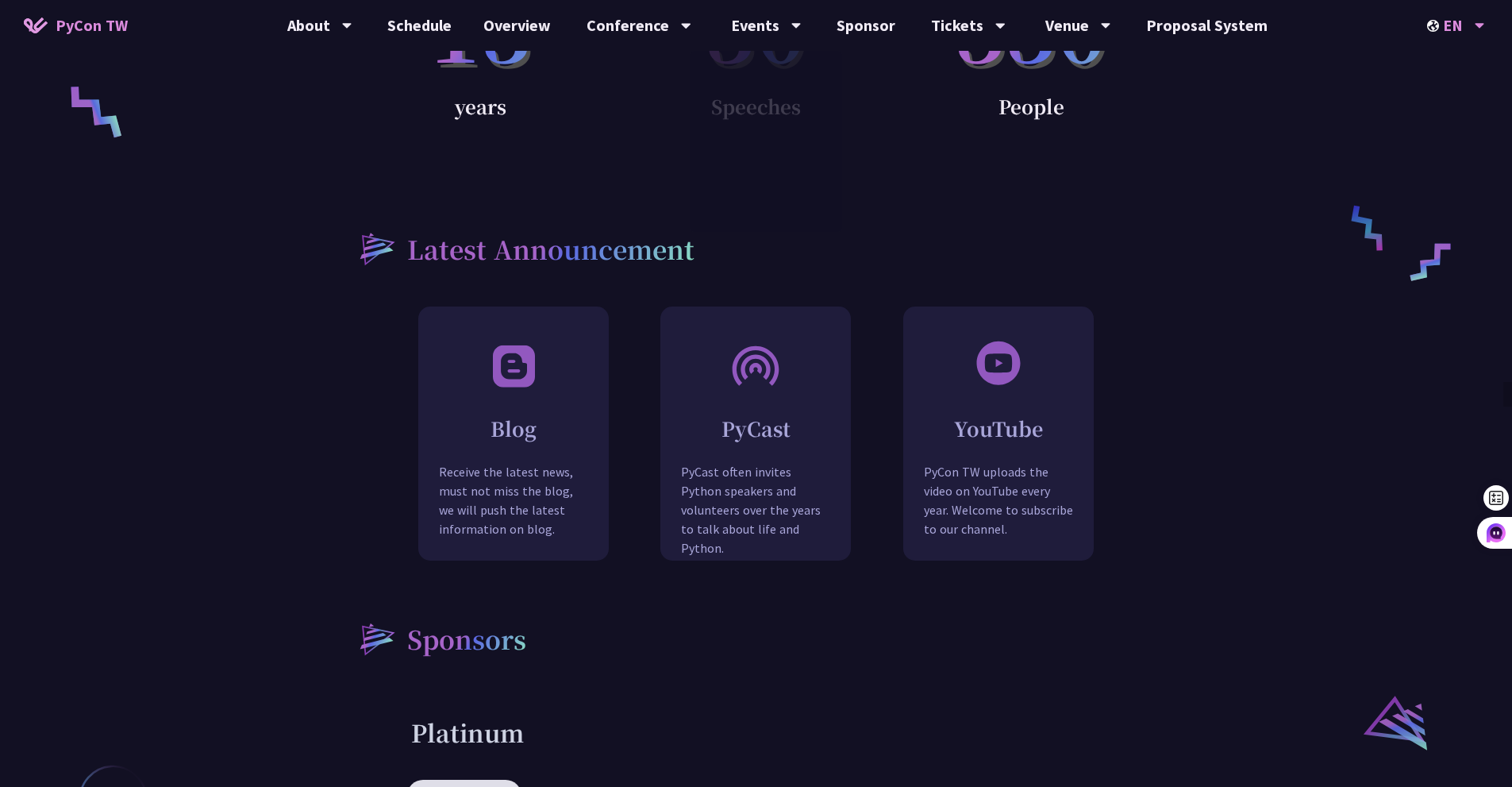
scroll to position [1588, 0]
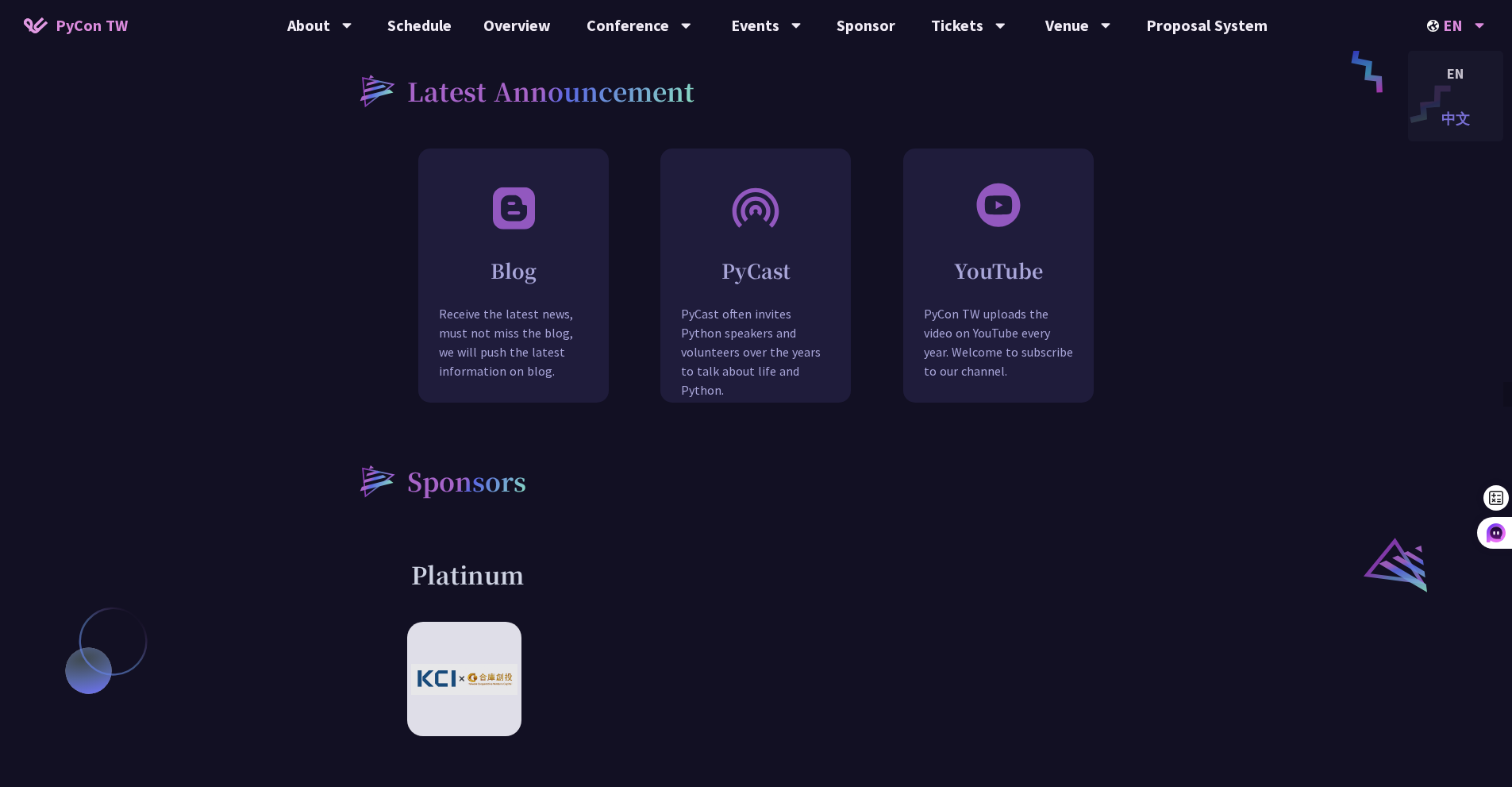
click at [1451, 121] on div "中文" at bounding box center [1455, 119] width 95 height 37
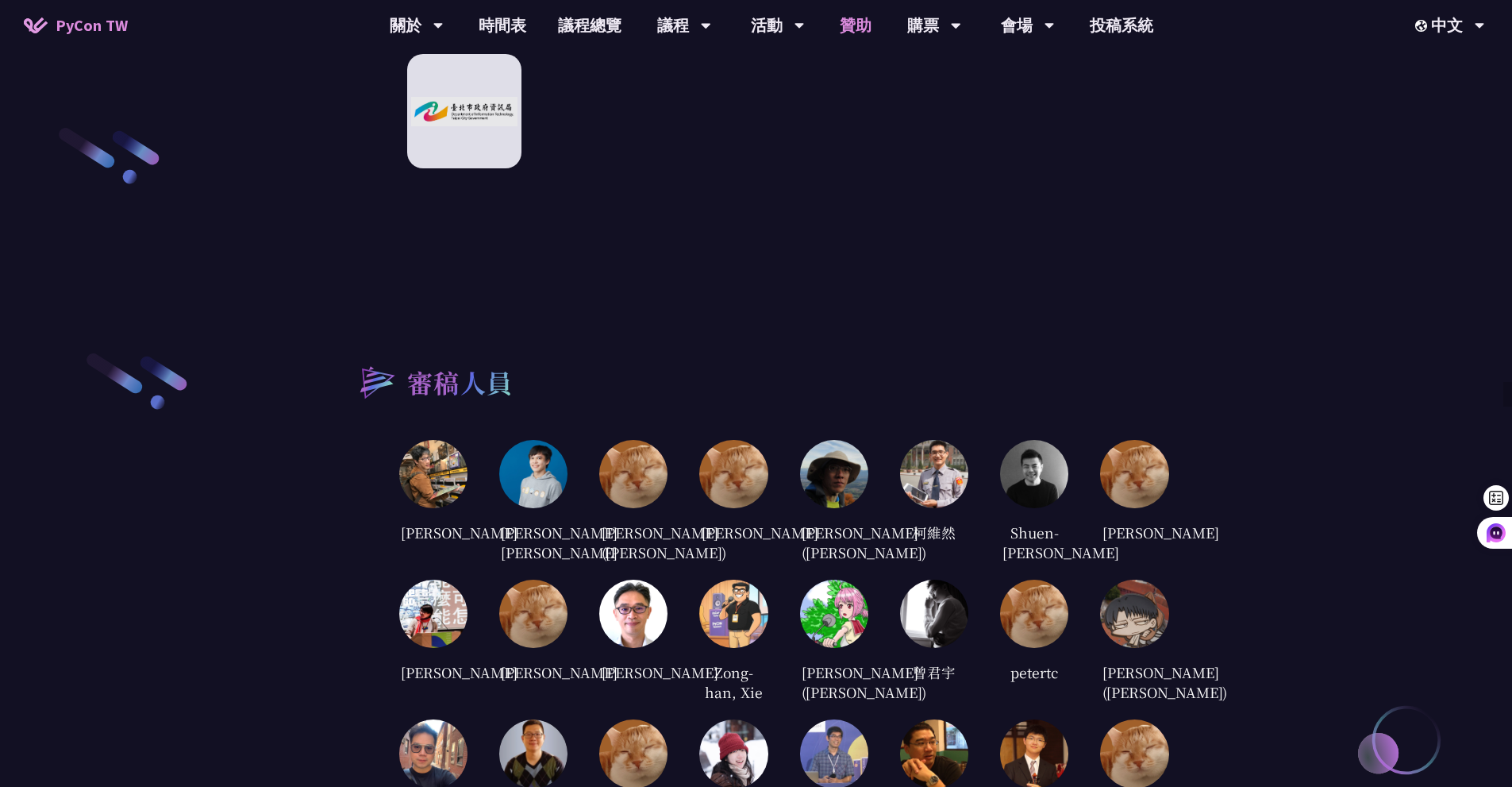
scroll to position [2714, 0]
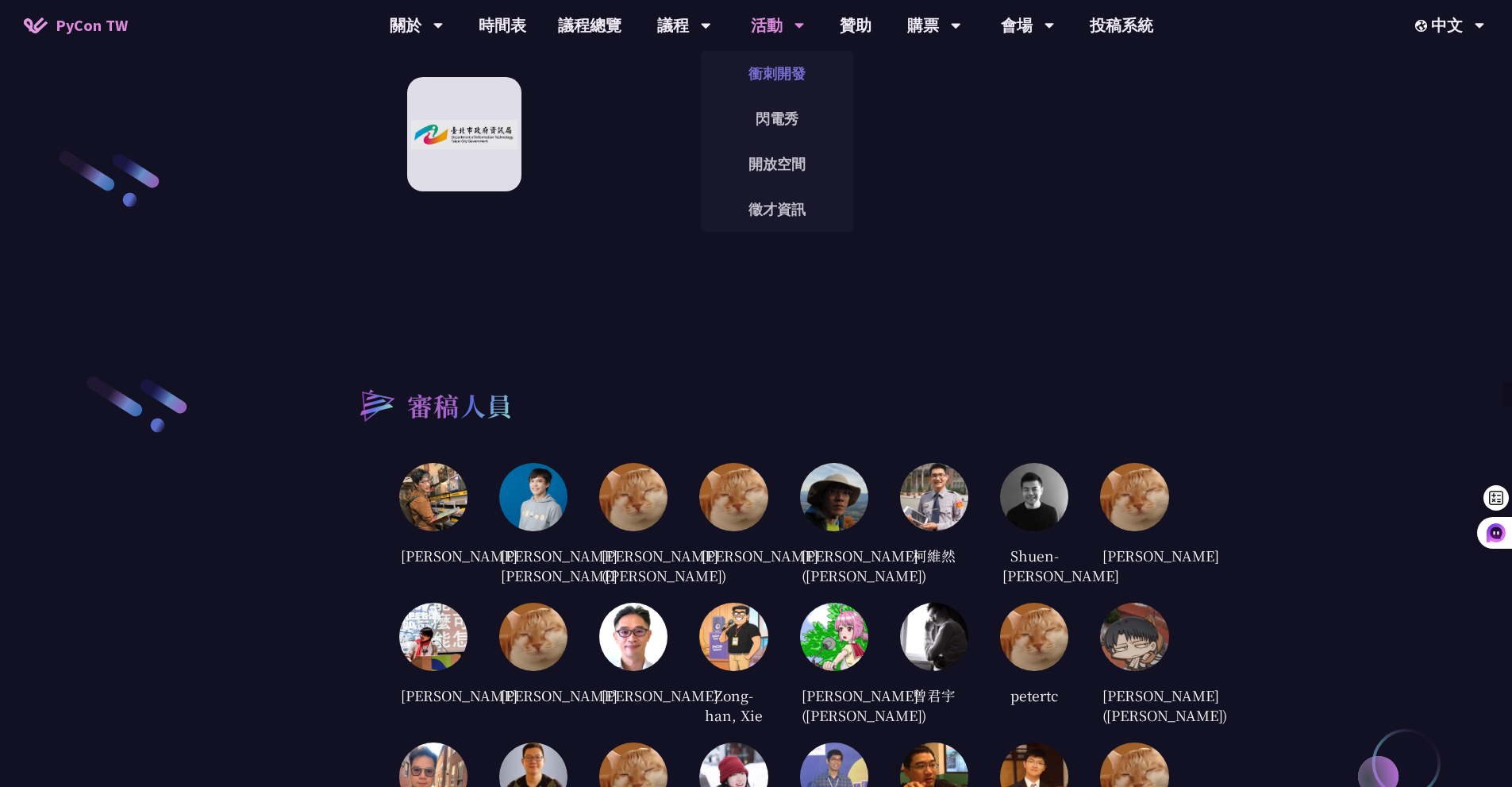
click at [790, 67] on link "衝刺開發" at bounding box center [776, 73] width 153 height 37
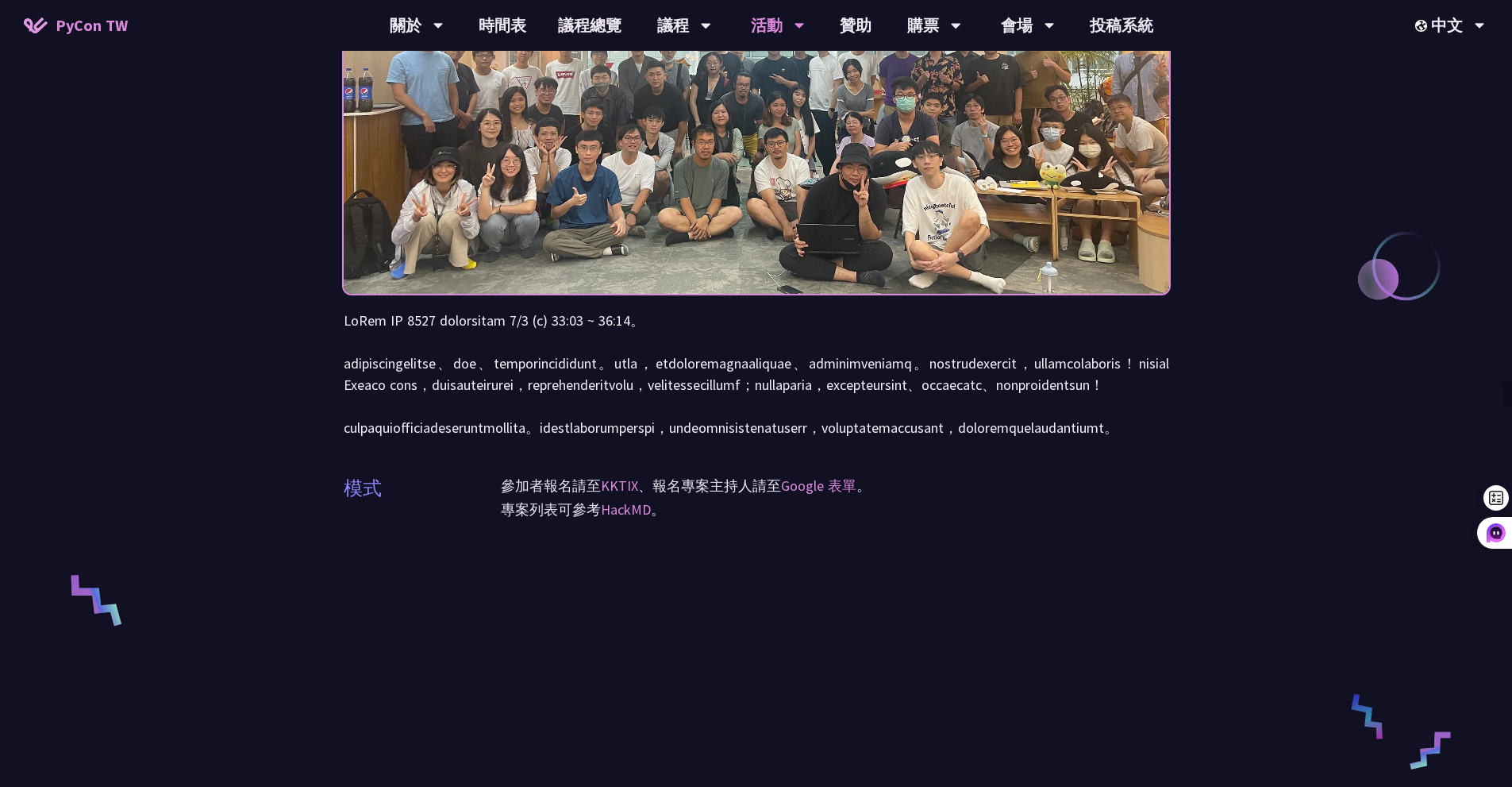
scroll to position [238, 0]
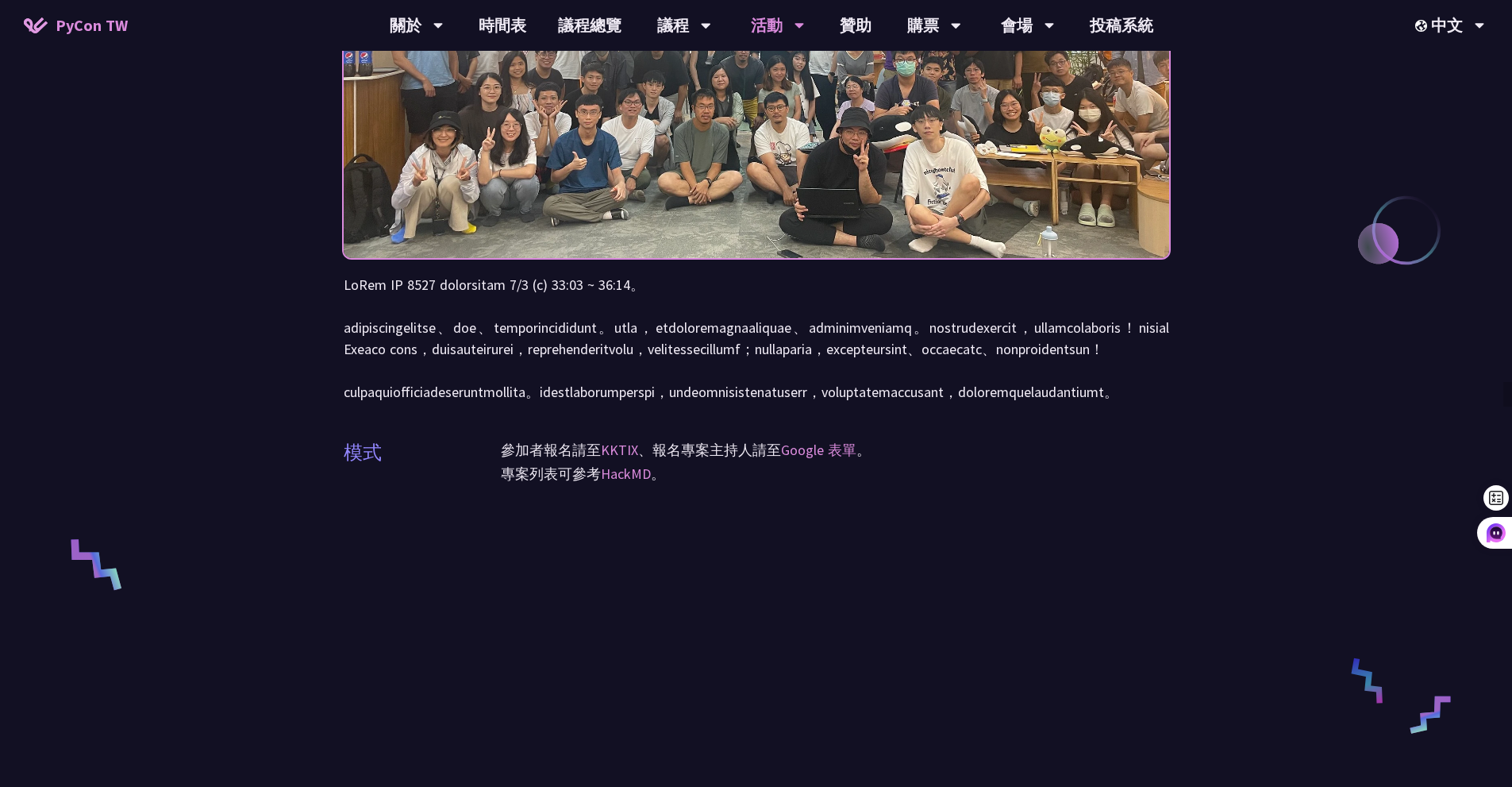
click at [676, 383] on p at bounding box center [756, 338] width 825 height 129
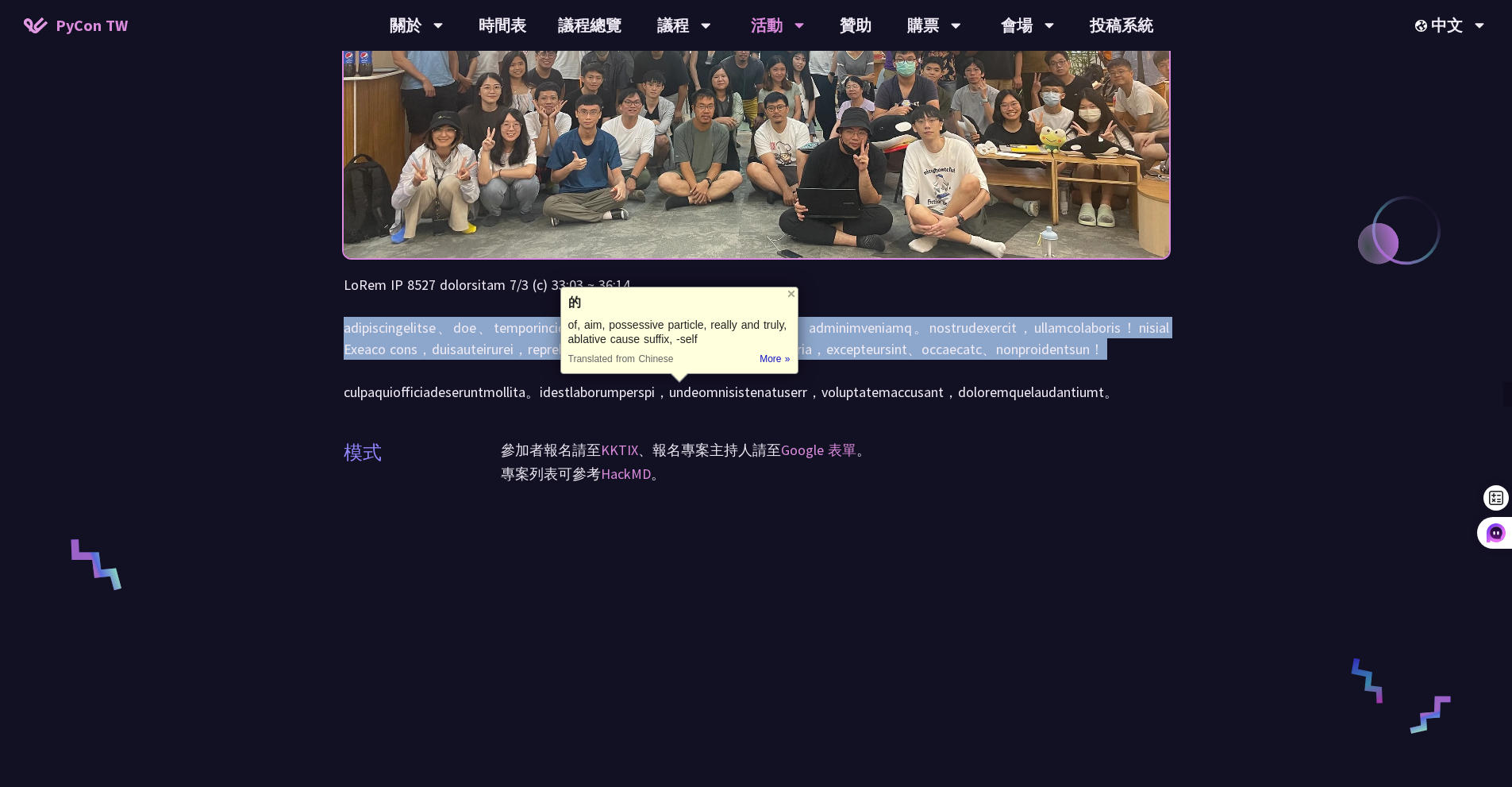
click at [676, 383] on p at bounding box center [756, 338] width 825 height 129
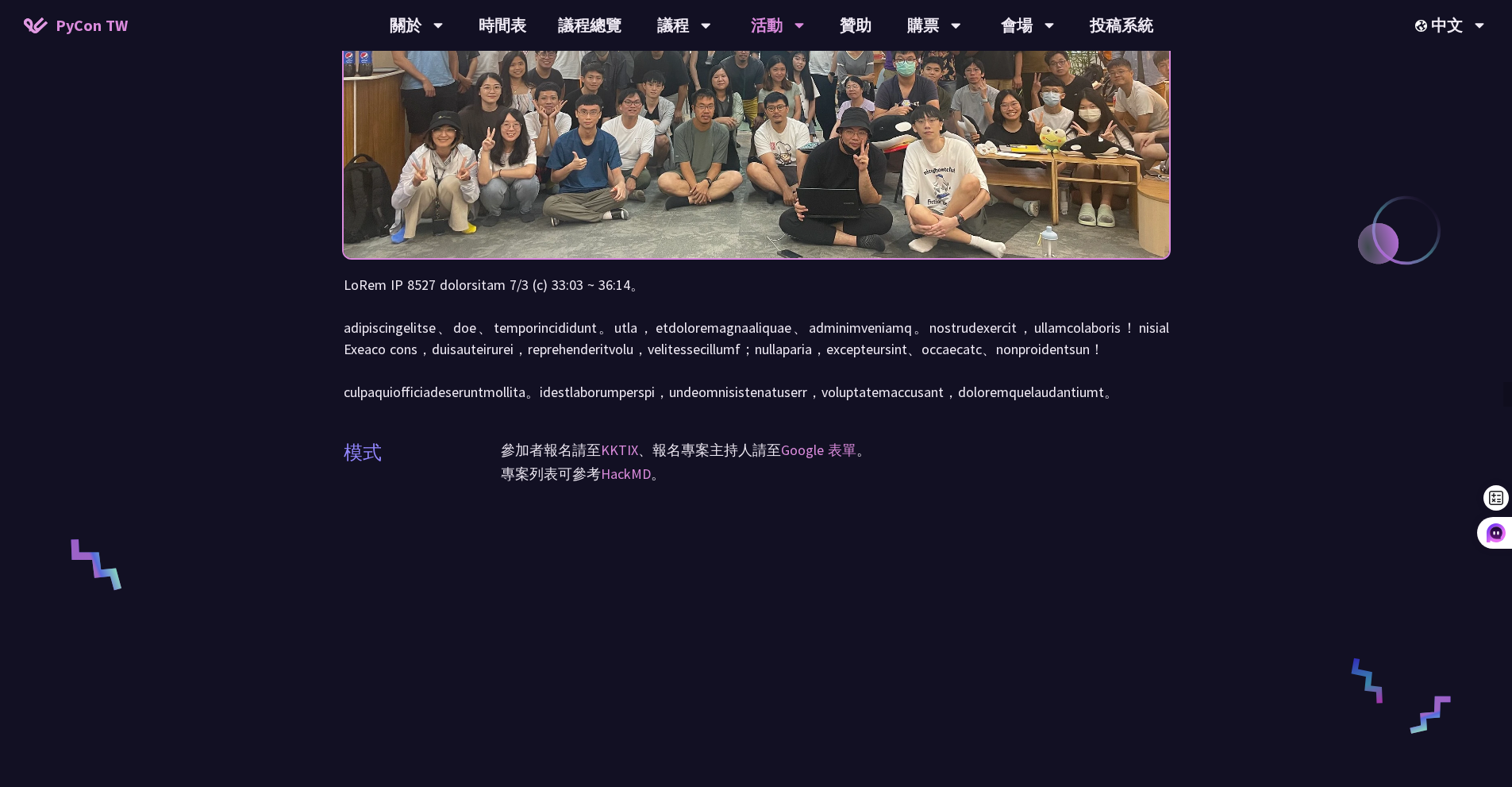
click at [687, 403] on p at bounding box center [756, 338] width 825 height 129
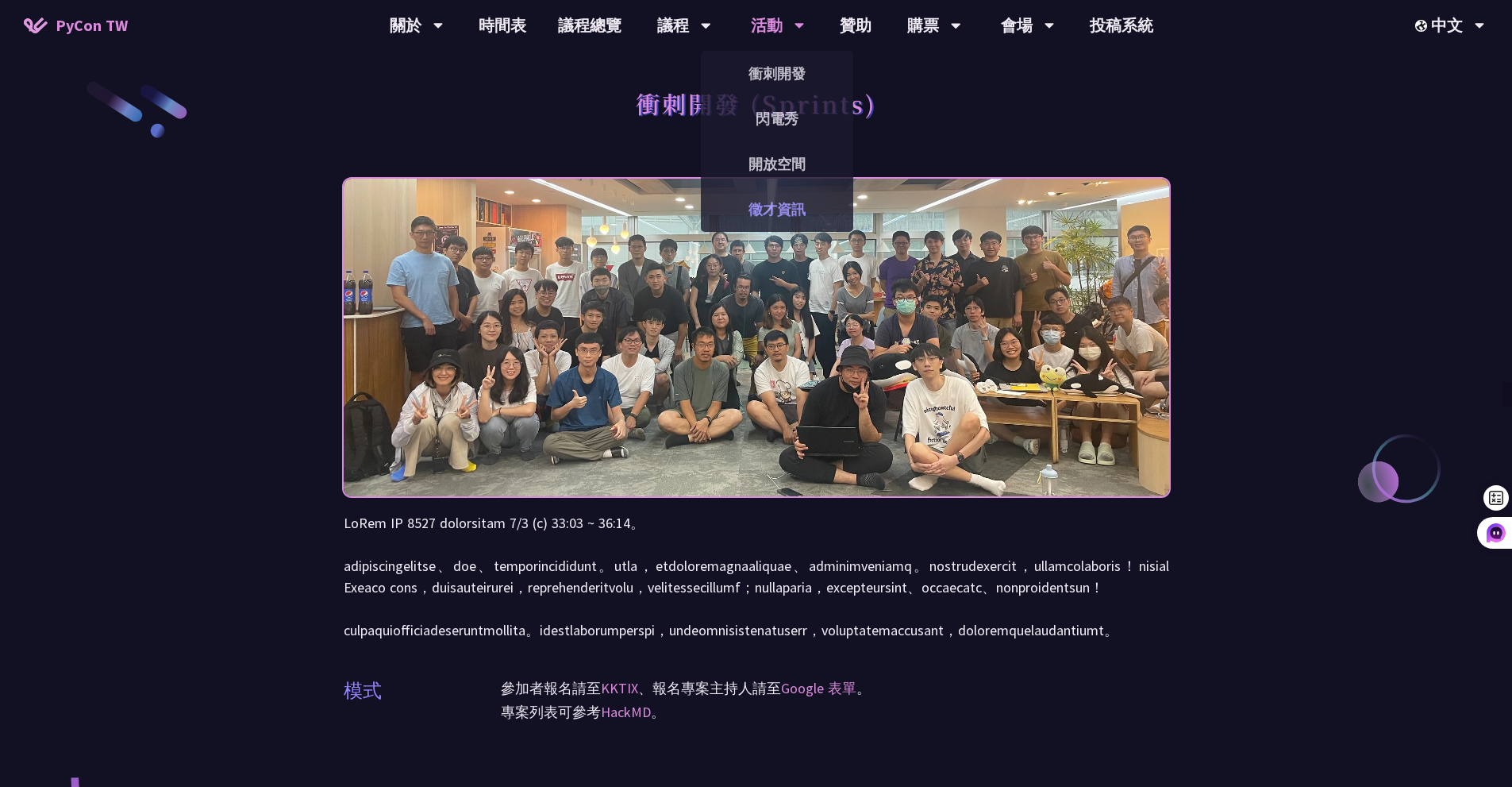
click at [759, 217] on link "徵才資訊" at bounding box center [776, 209] width 153 height 37
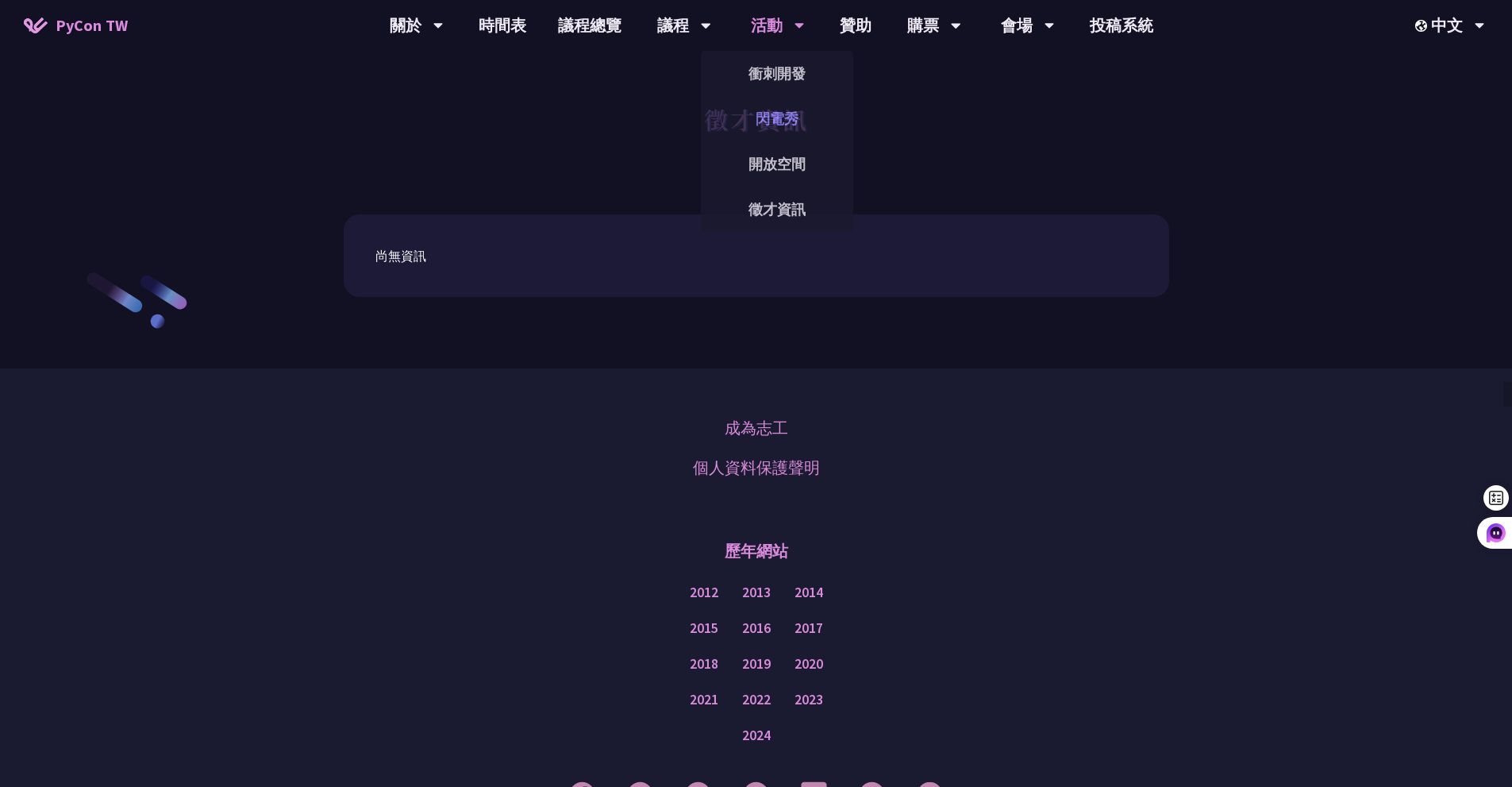
click at [756, 119] on link "閃電秀" at bounding box center [776, 119] width 153 height 37
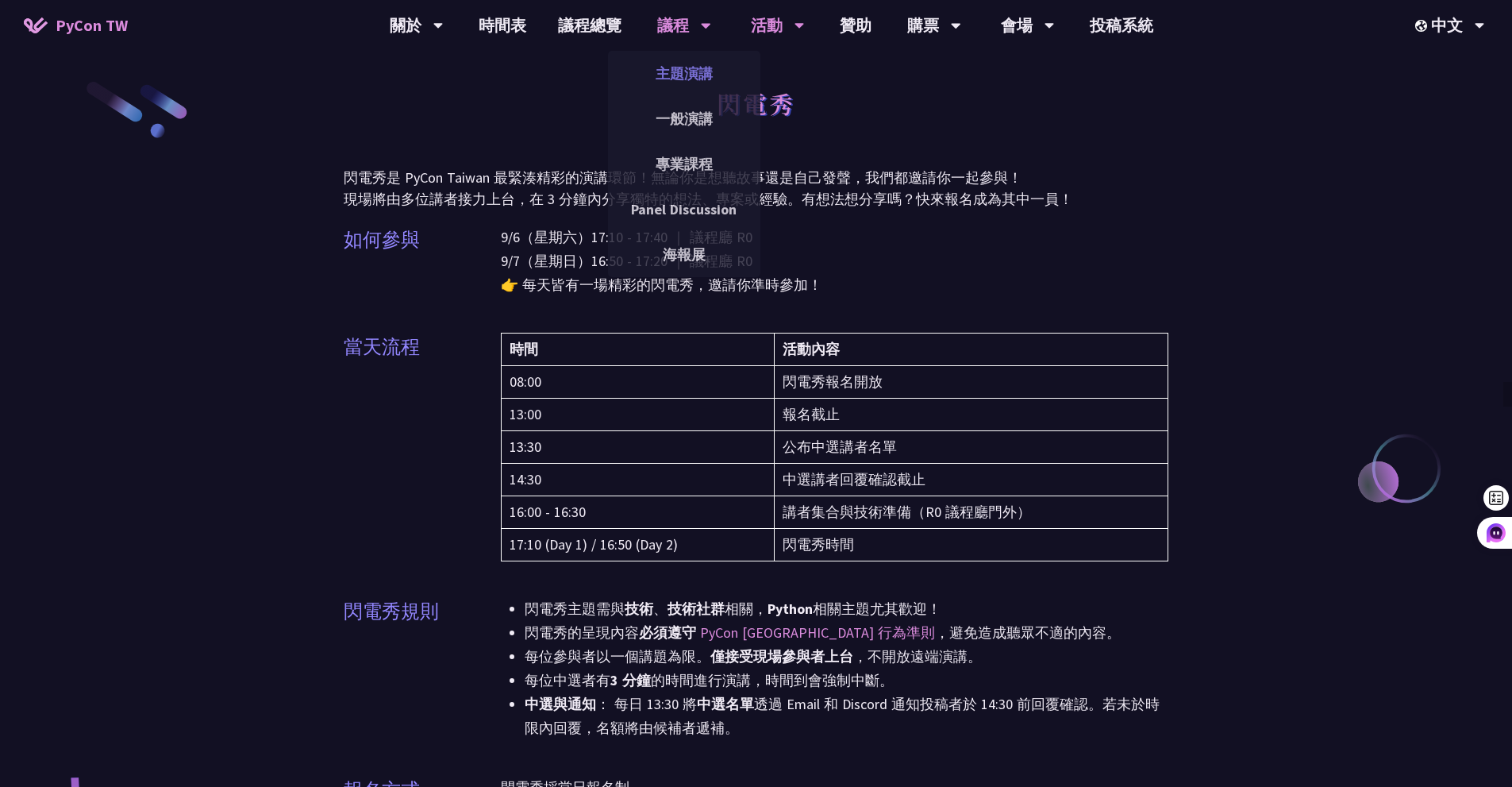
click at [675, 81] on link "主題演講" at bounding box center [684, 73] width 153 height 37
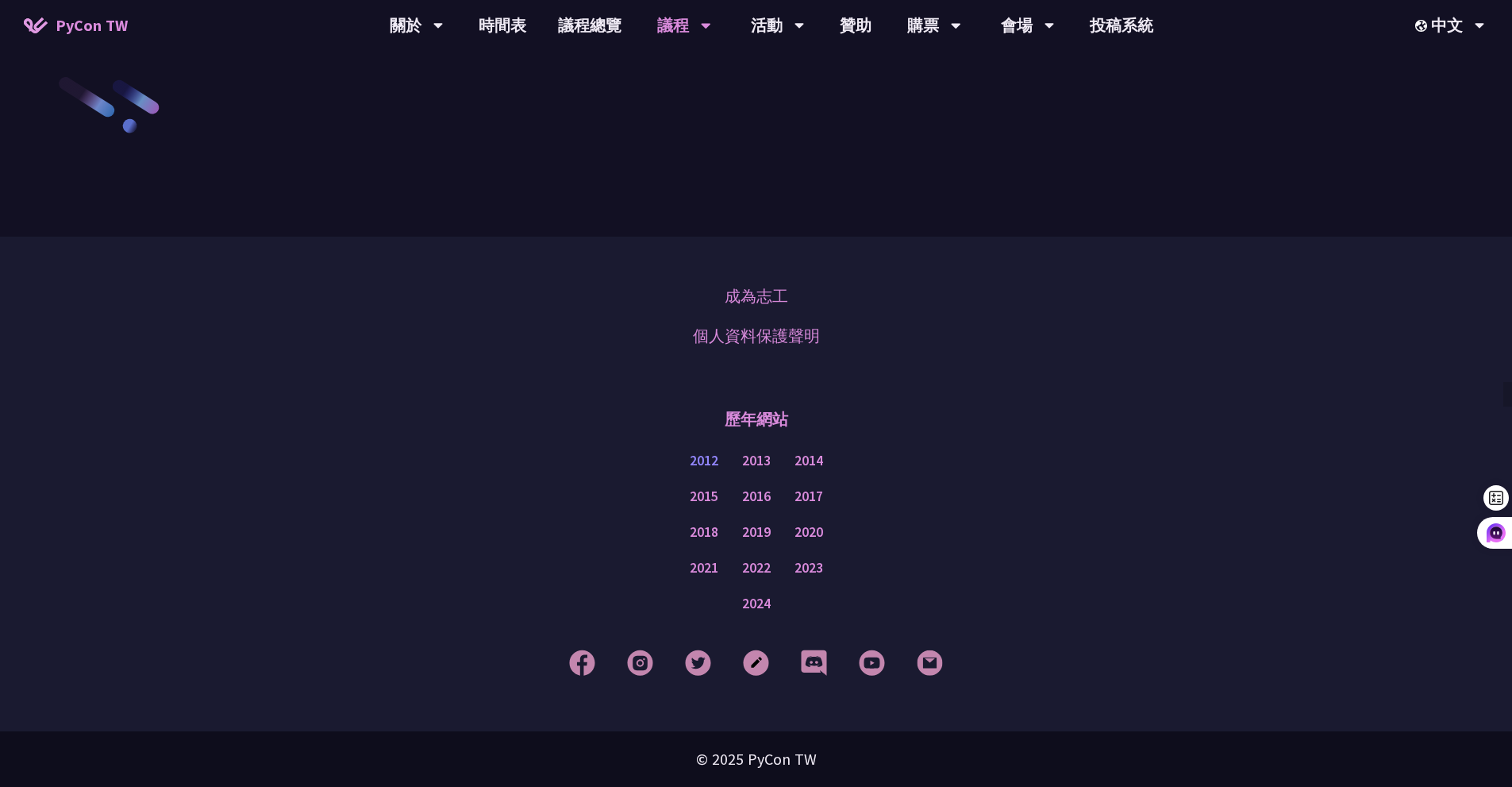
scroll to position [2765, 0]
click at [675, 120] on link "一般演講" at bounding box center [684, 119] width 153 height 37
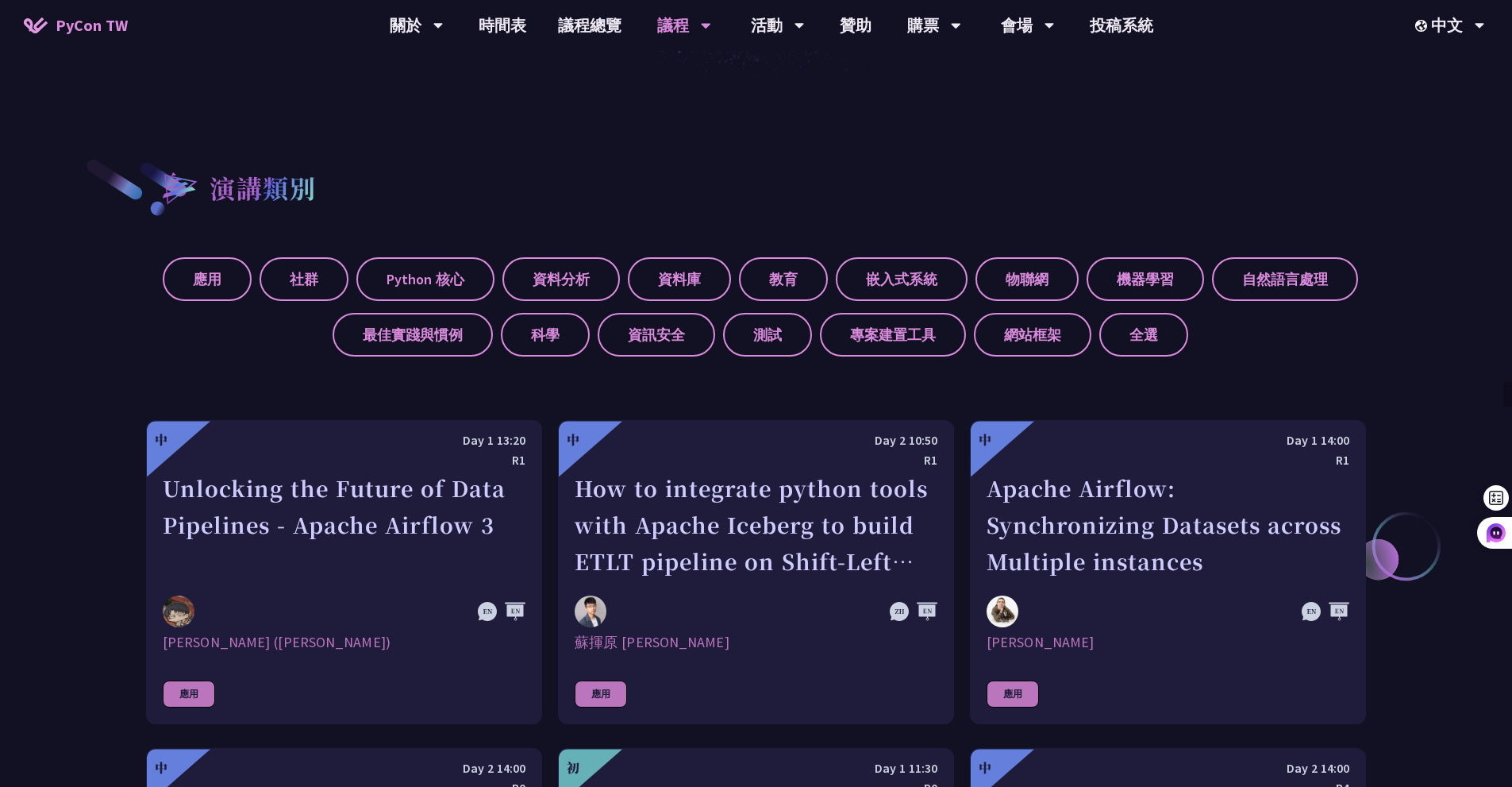
scroll to position [477, 0]
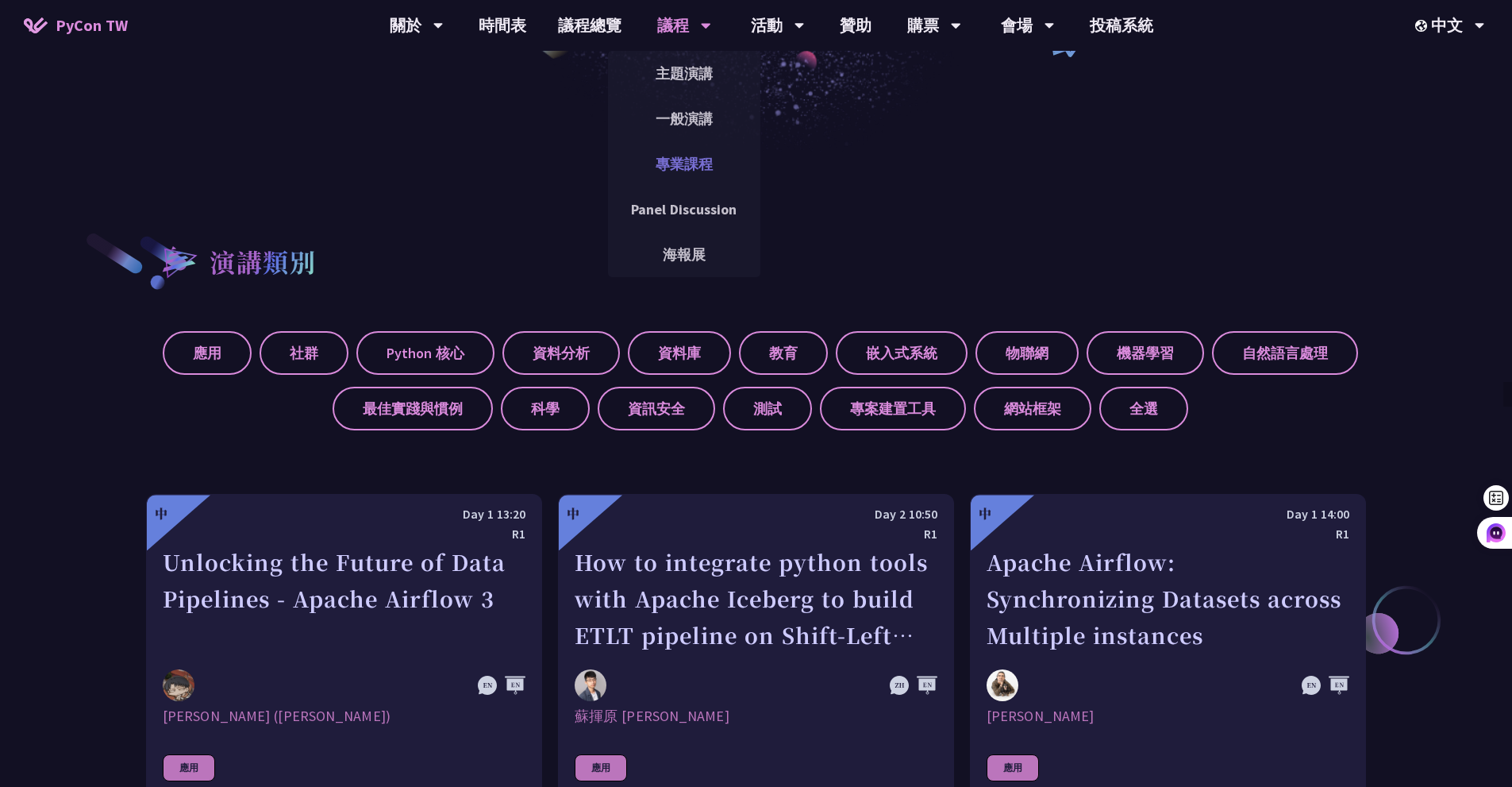
click at [681, 164] on link "專業課程" at bounding box center [684, 164] width 153 height 37
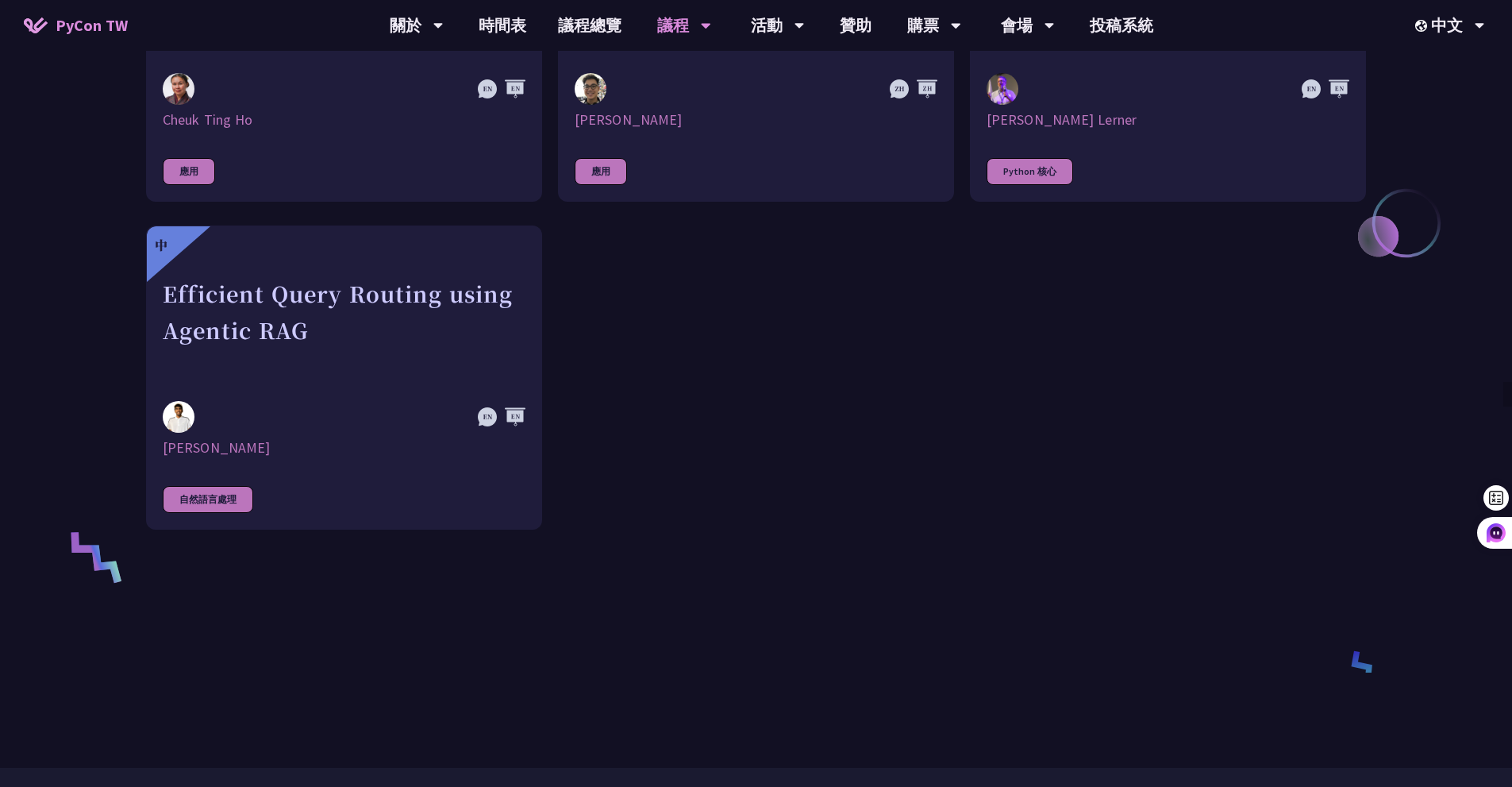
scroll to position [556, 0]
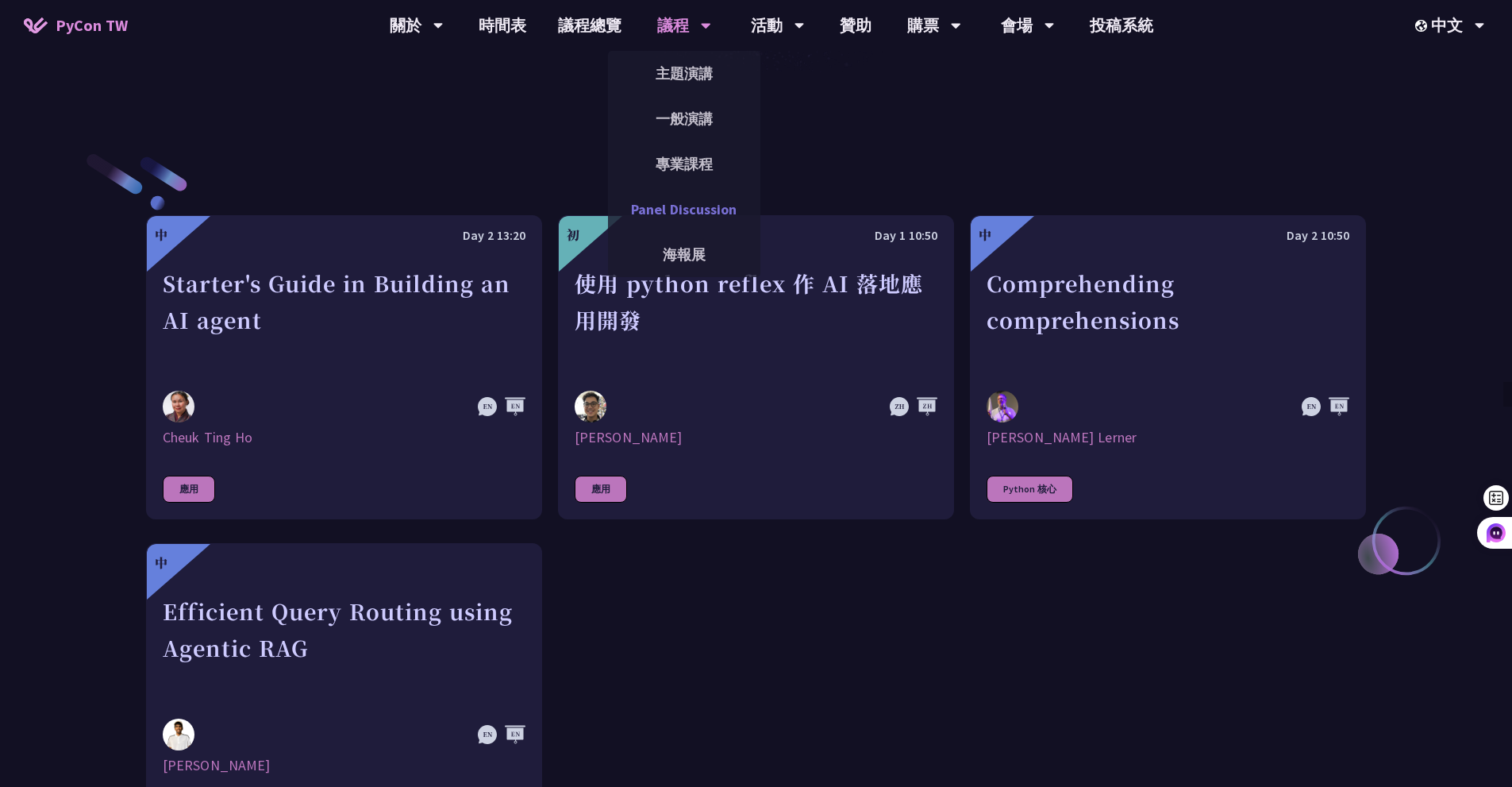
click at [690, 213] on link "Panel Discussion" at bounding box center [684, 209] width 153 height 37
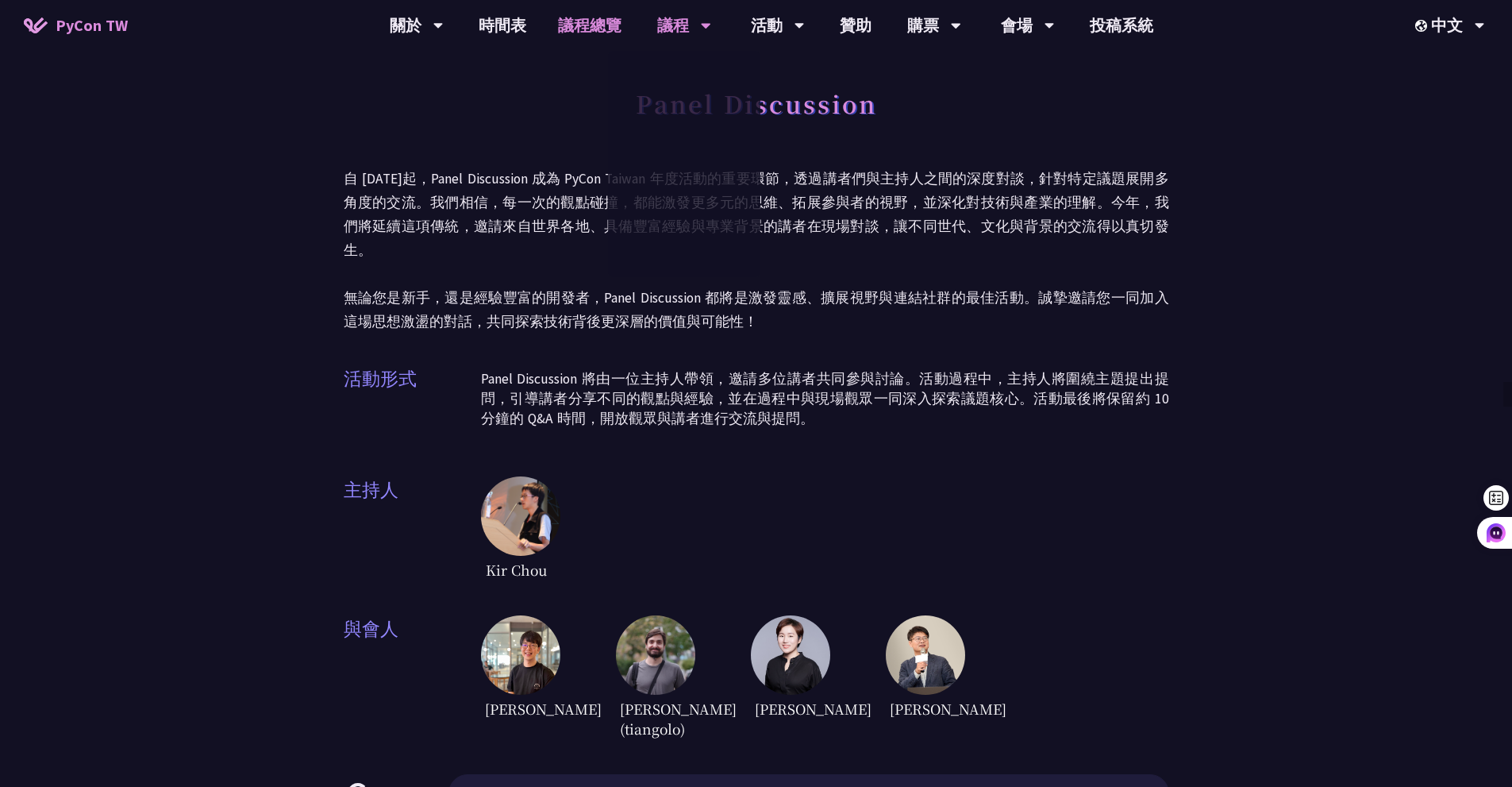
click at [593, 35] on link "議程總覽" at bounding box center [589, 25] width 95 height 51
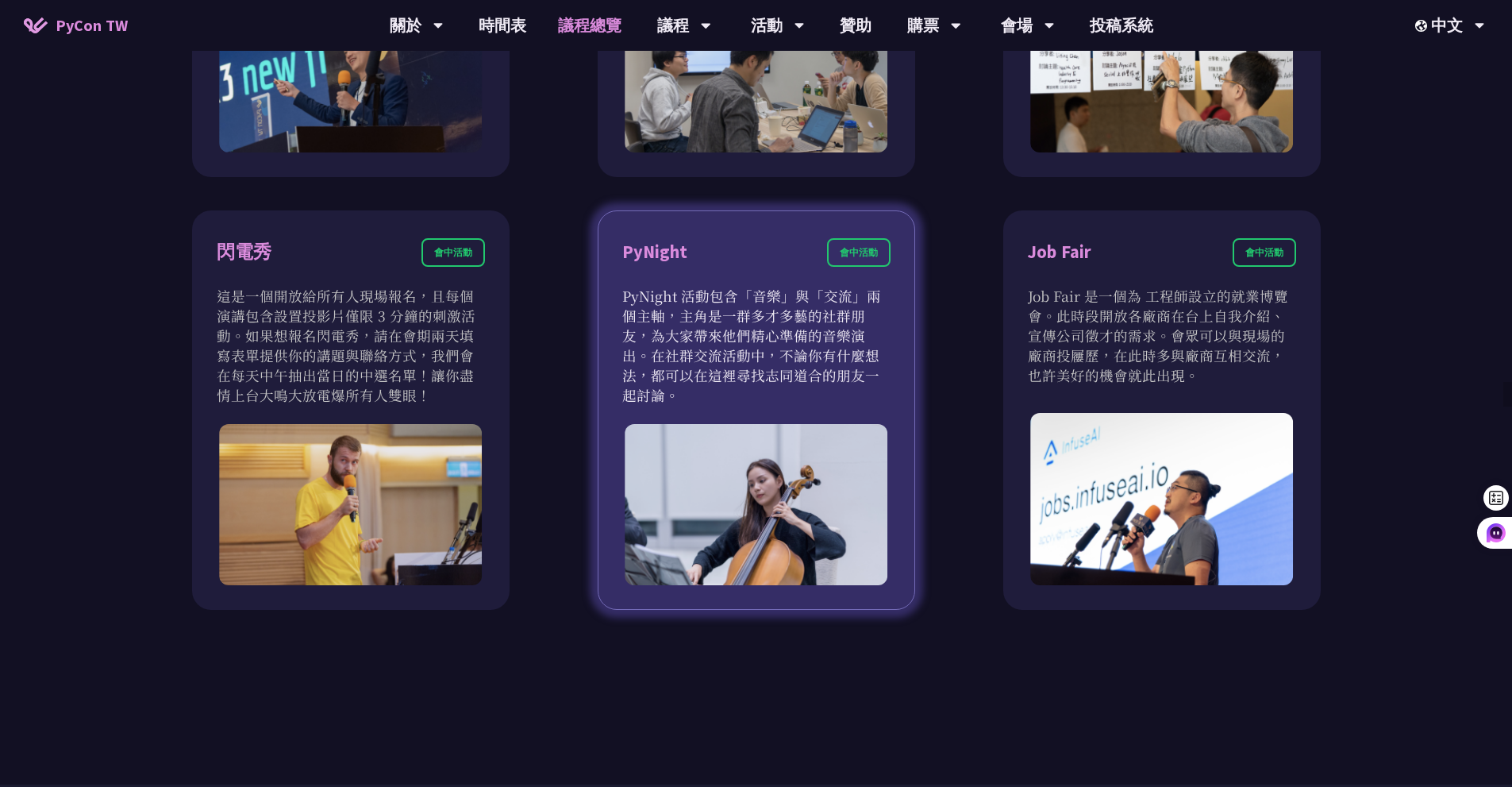
scroll to position [1350, 0]
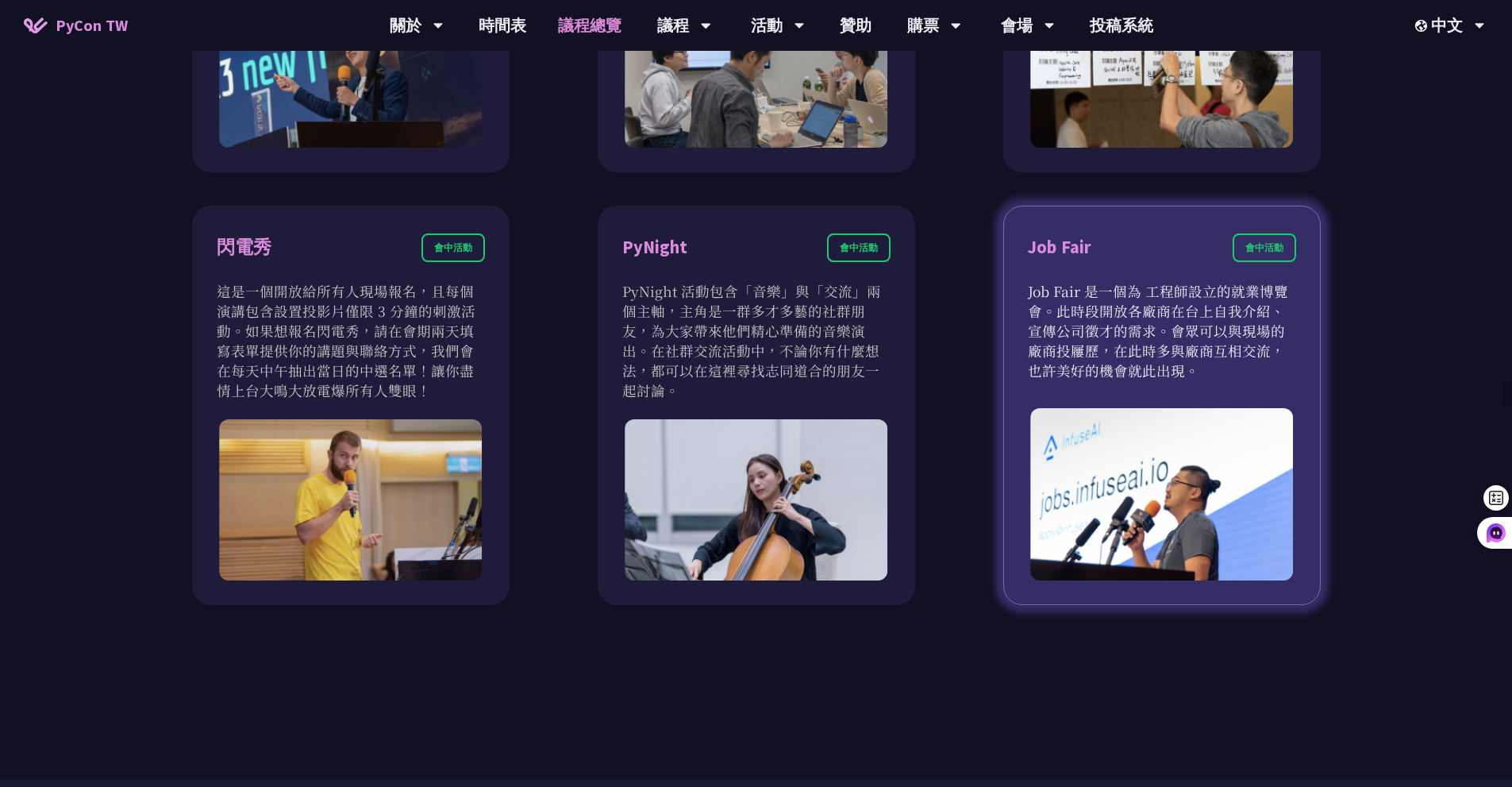
click at [1138, 287] on p "Job Fair 是一個為 工程師設立的就業博覽會。此時段開放各廠商在台上自我介紹、宣傳公司徵才的需求。會眾可以與現場的廠商投屨歷，在此時多與廠商互相交流，也…" at bounding box center [1163, 330] width 268 height 99
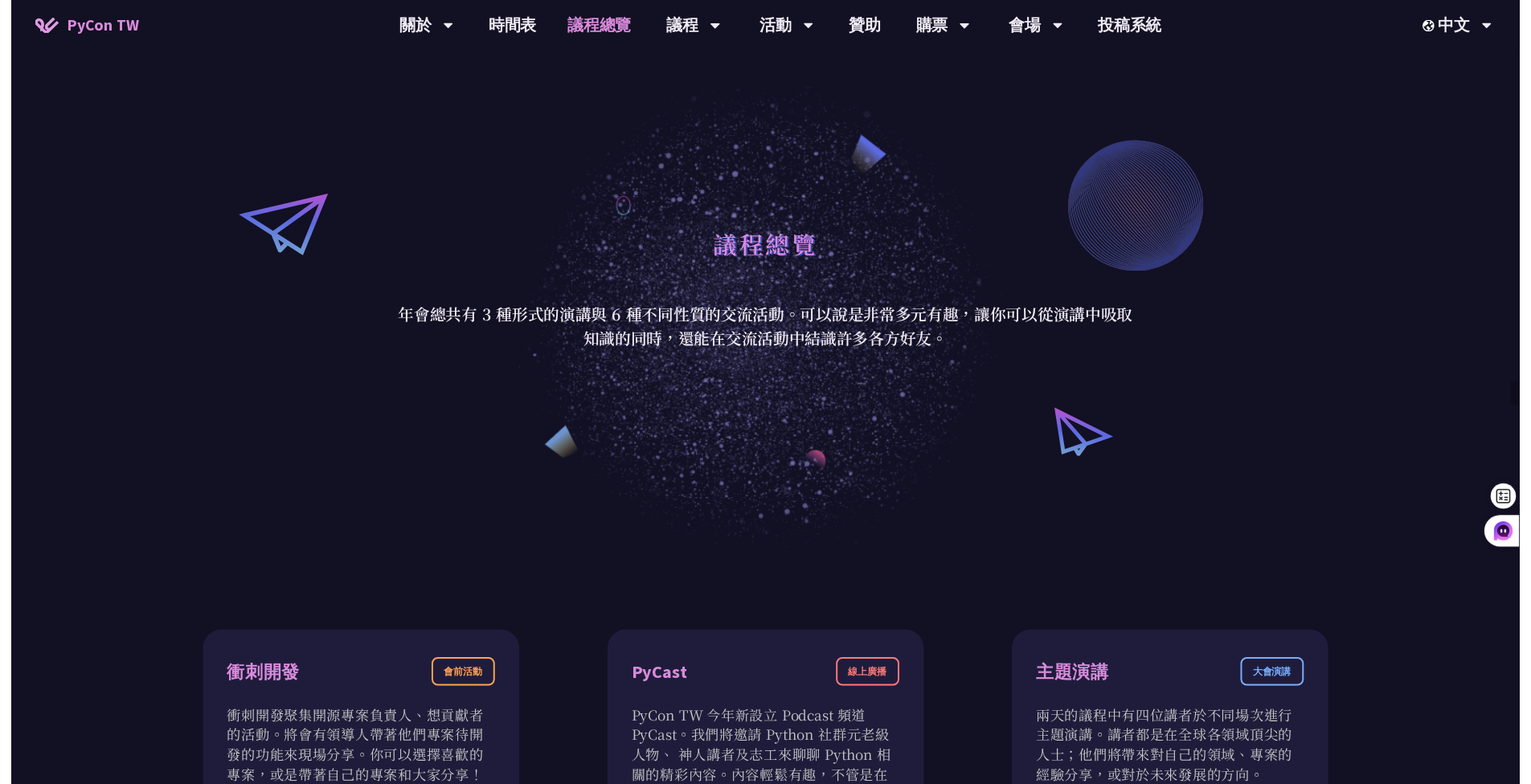
scroll to position [0, 0]
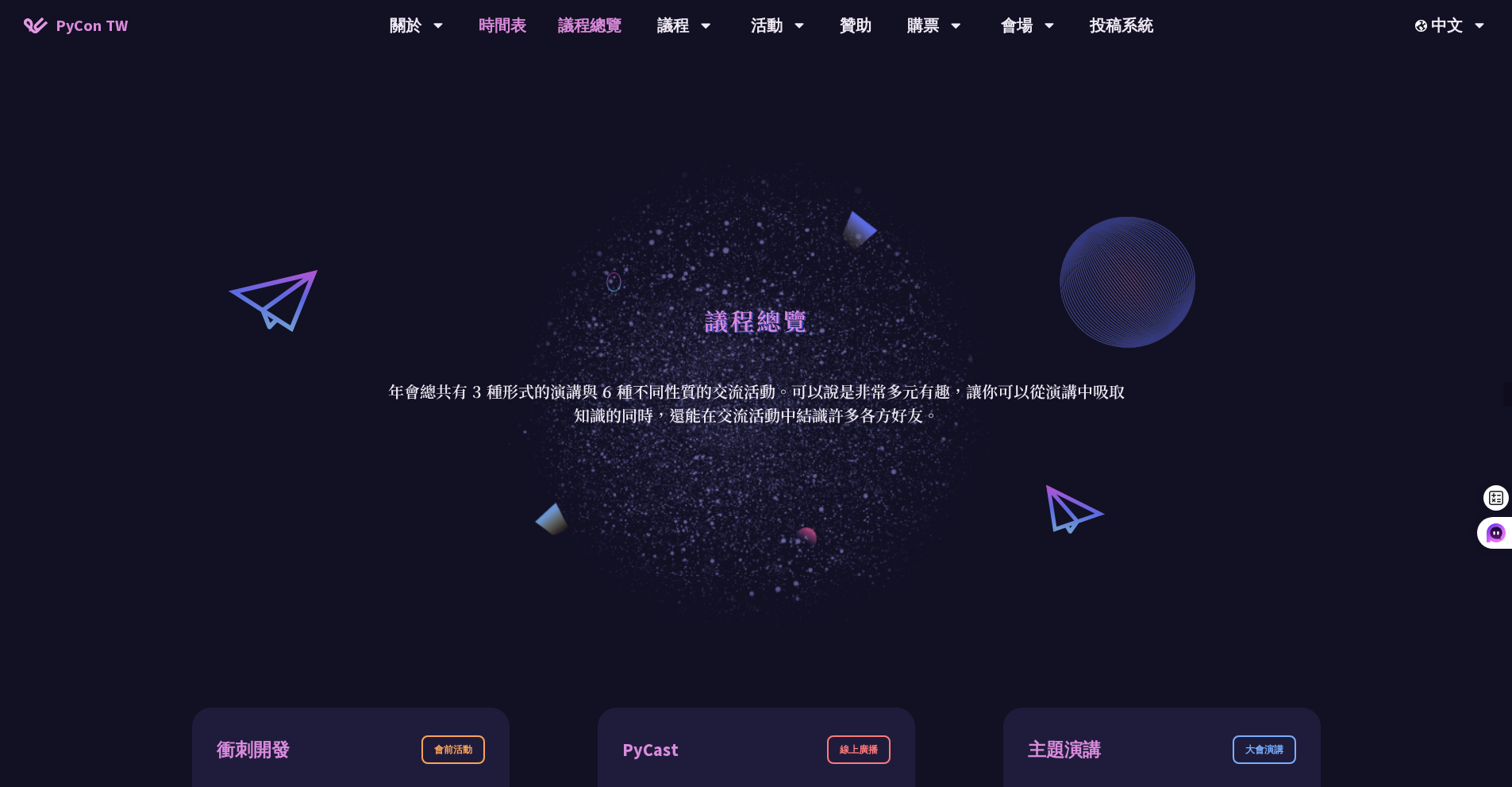
click at [519, 40] on link "時間表" at bounding box center [502, 25] width 79 height 51
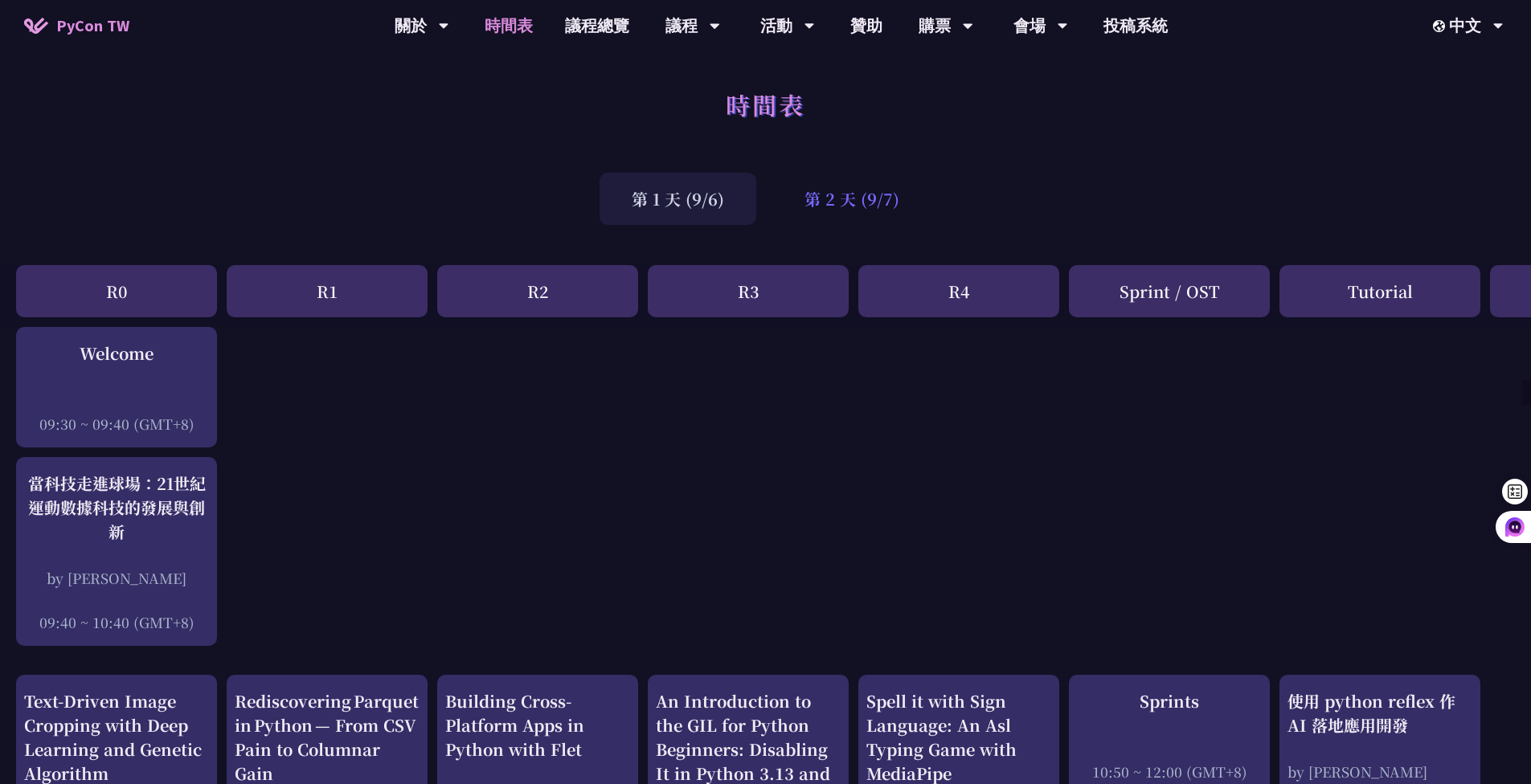
click at [851, 196] on div "第 2 天 (9/7)" at bounding box center [852, 198] width 159 height 52
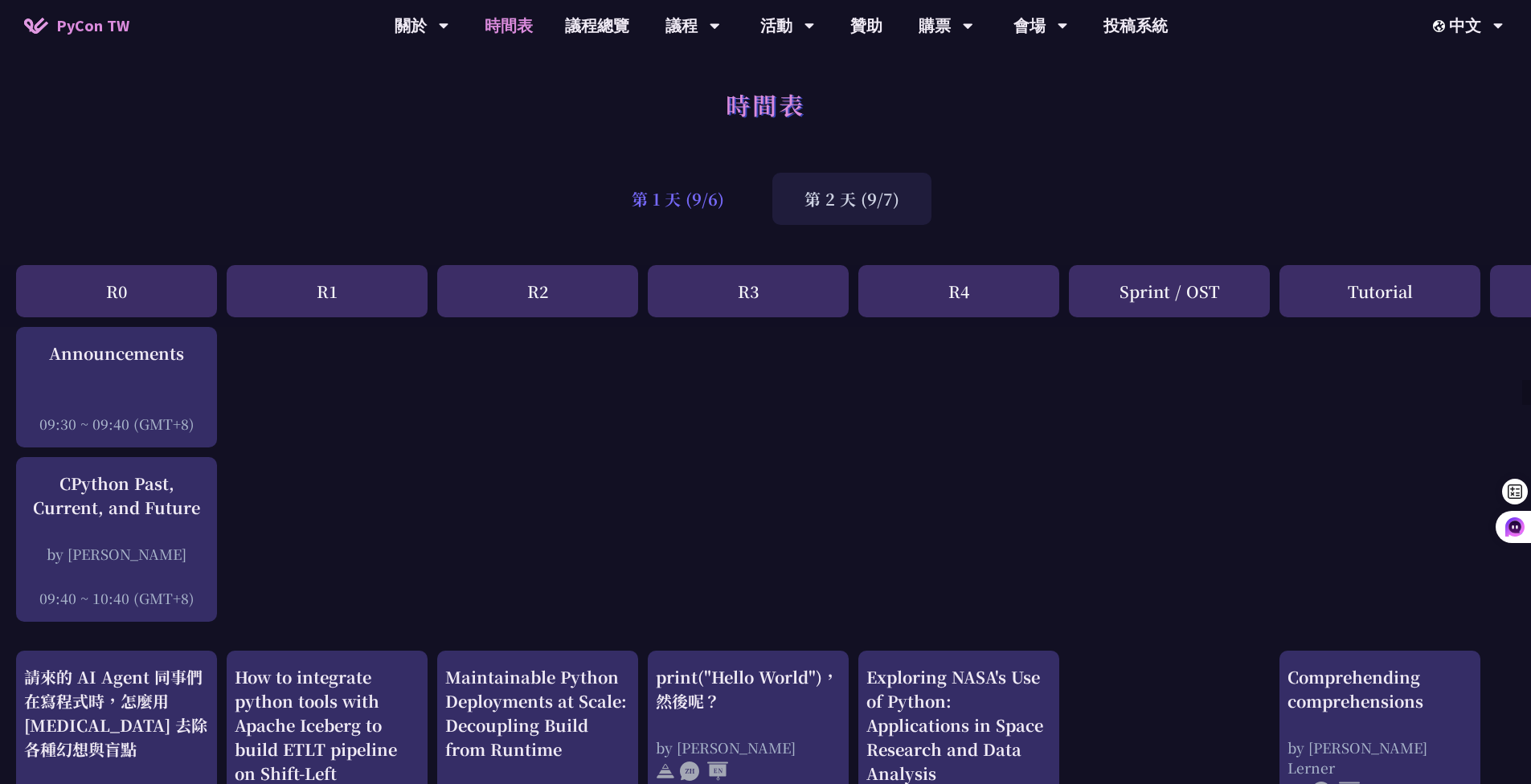
click at [707, 194] on div "第 1 天 (9/6)" at bounding box center [679, 198] width 157 height 52
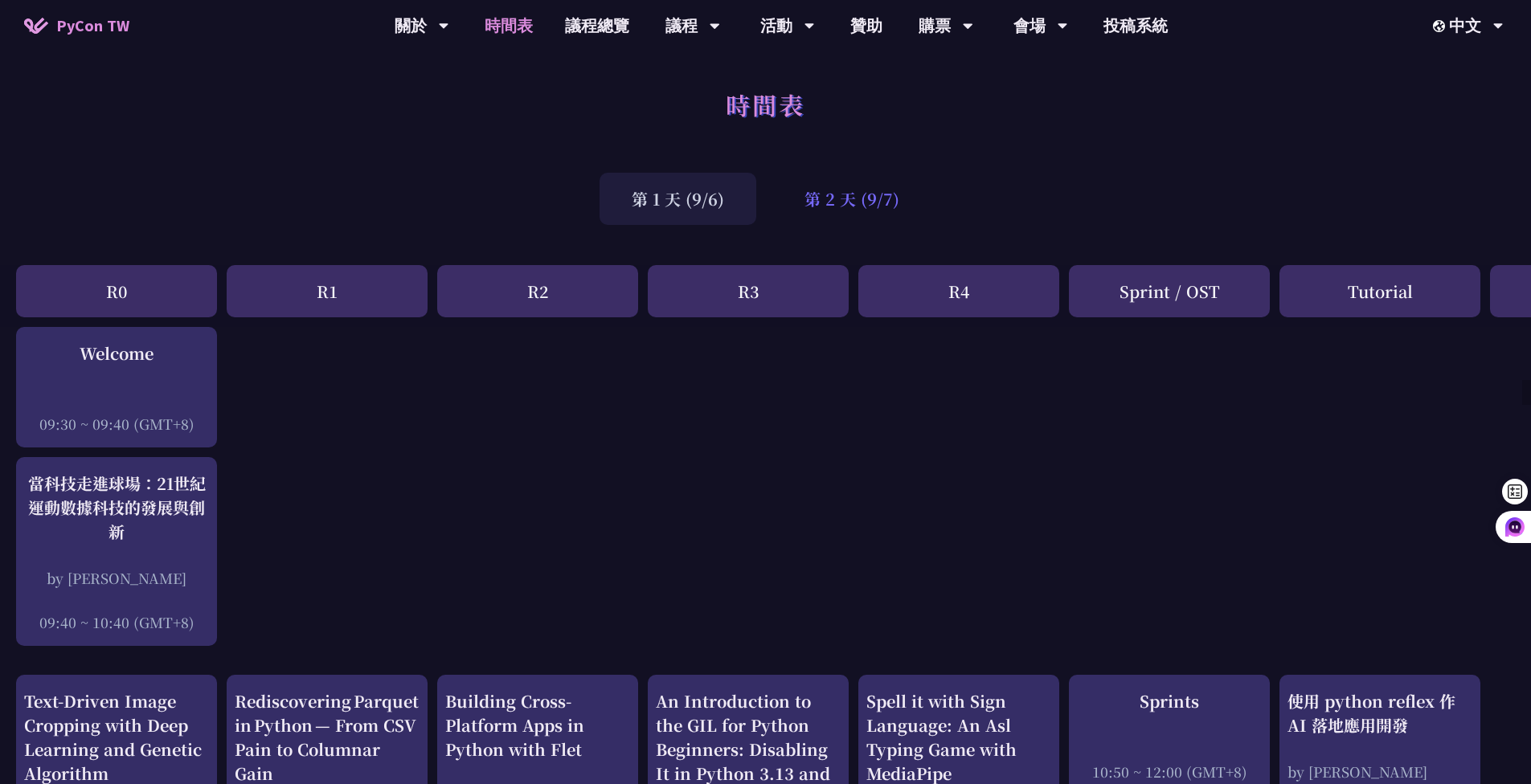
click at [858, 196] on div "第 2 天 (9/7)" at bounding box center [852, 198] width 159 height 52
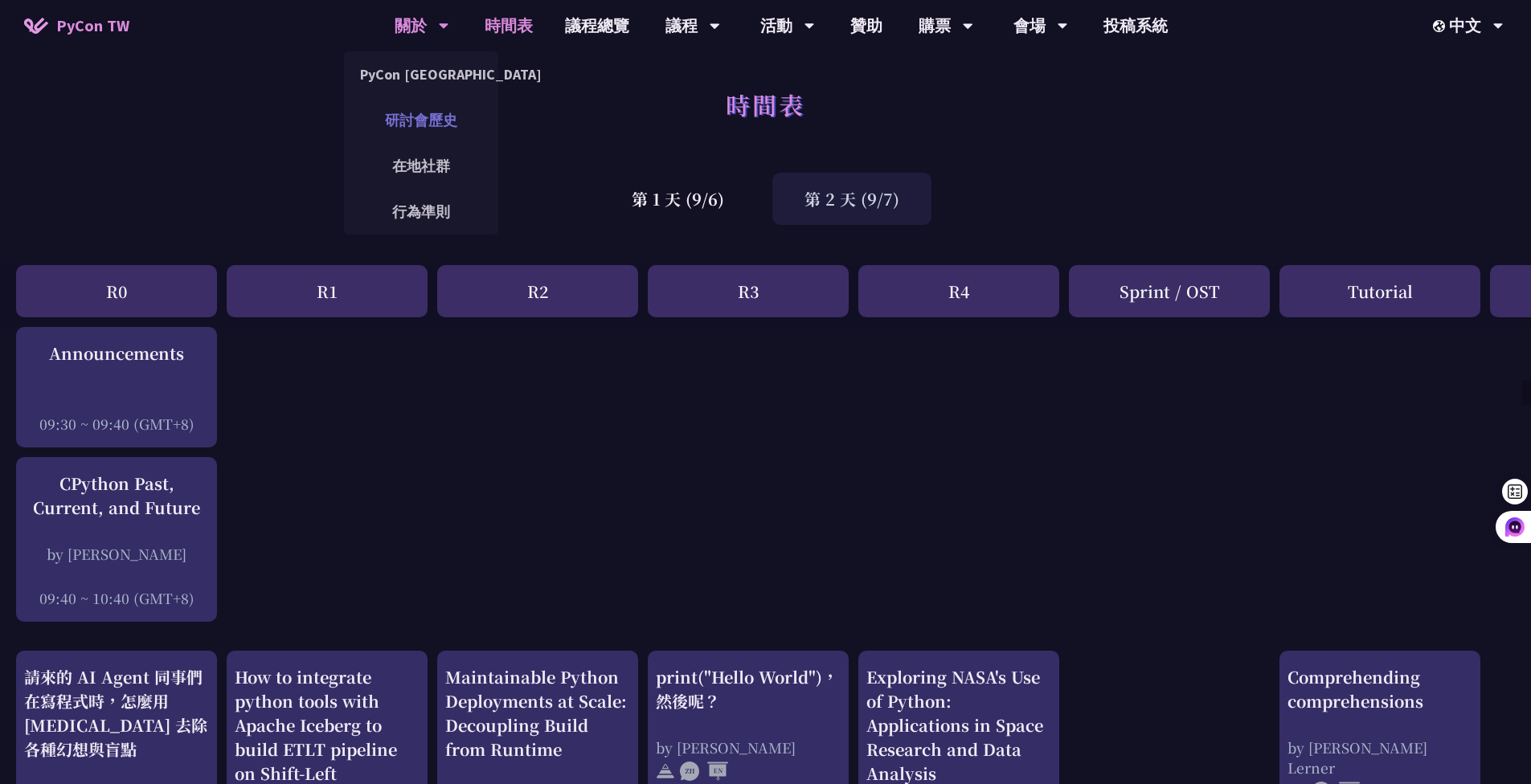
click at [459, 122] on link "研討會歷史" at bounding box center [421, 120] width 154 height 38
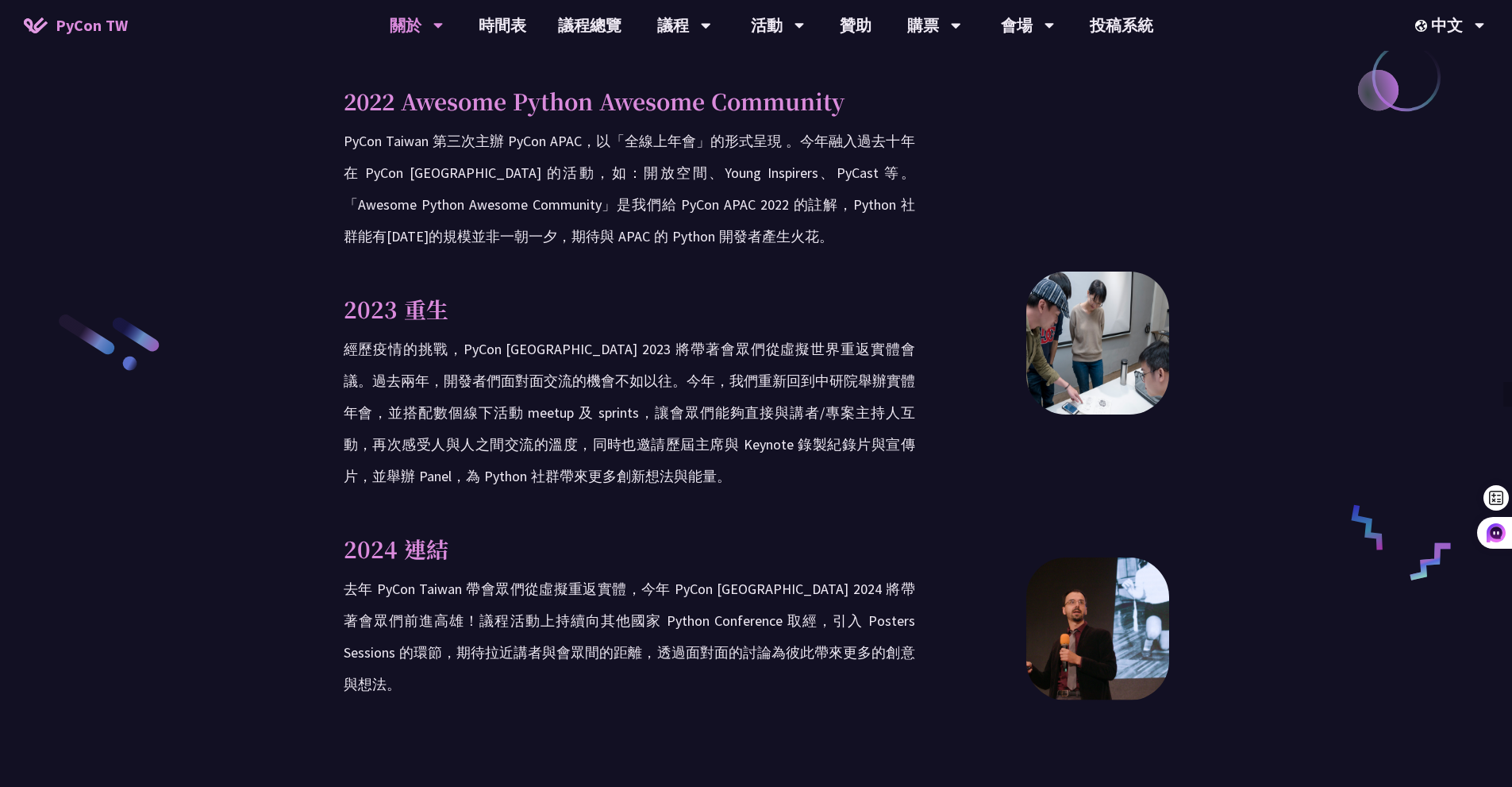
scroll to position [2461, 0]
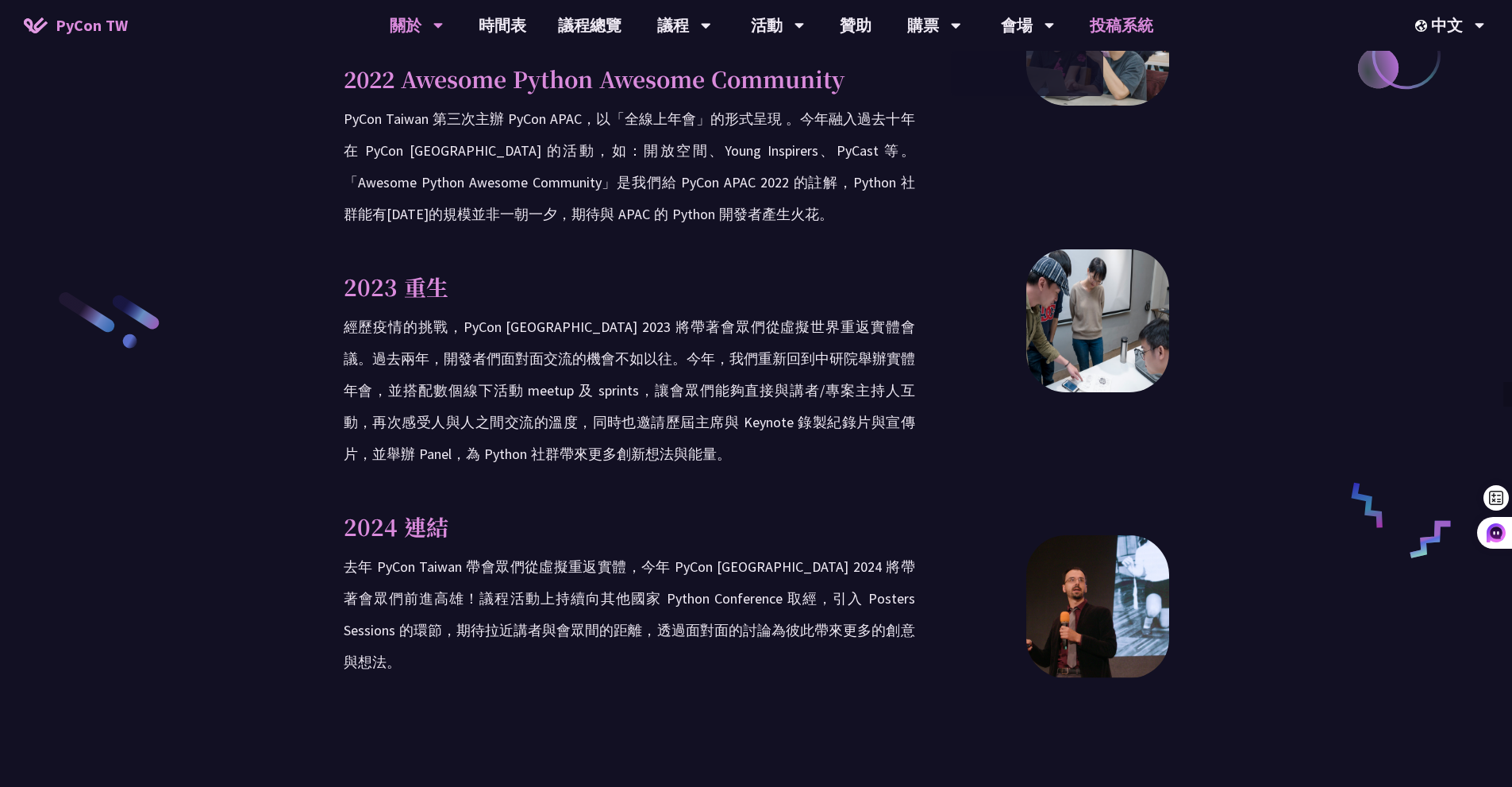
click at [1115, 29] on link "投稿系統" at bounding box center [1121, 25] width 95 height 51
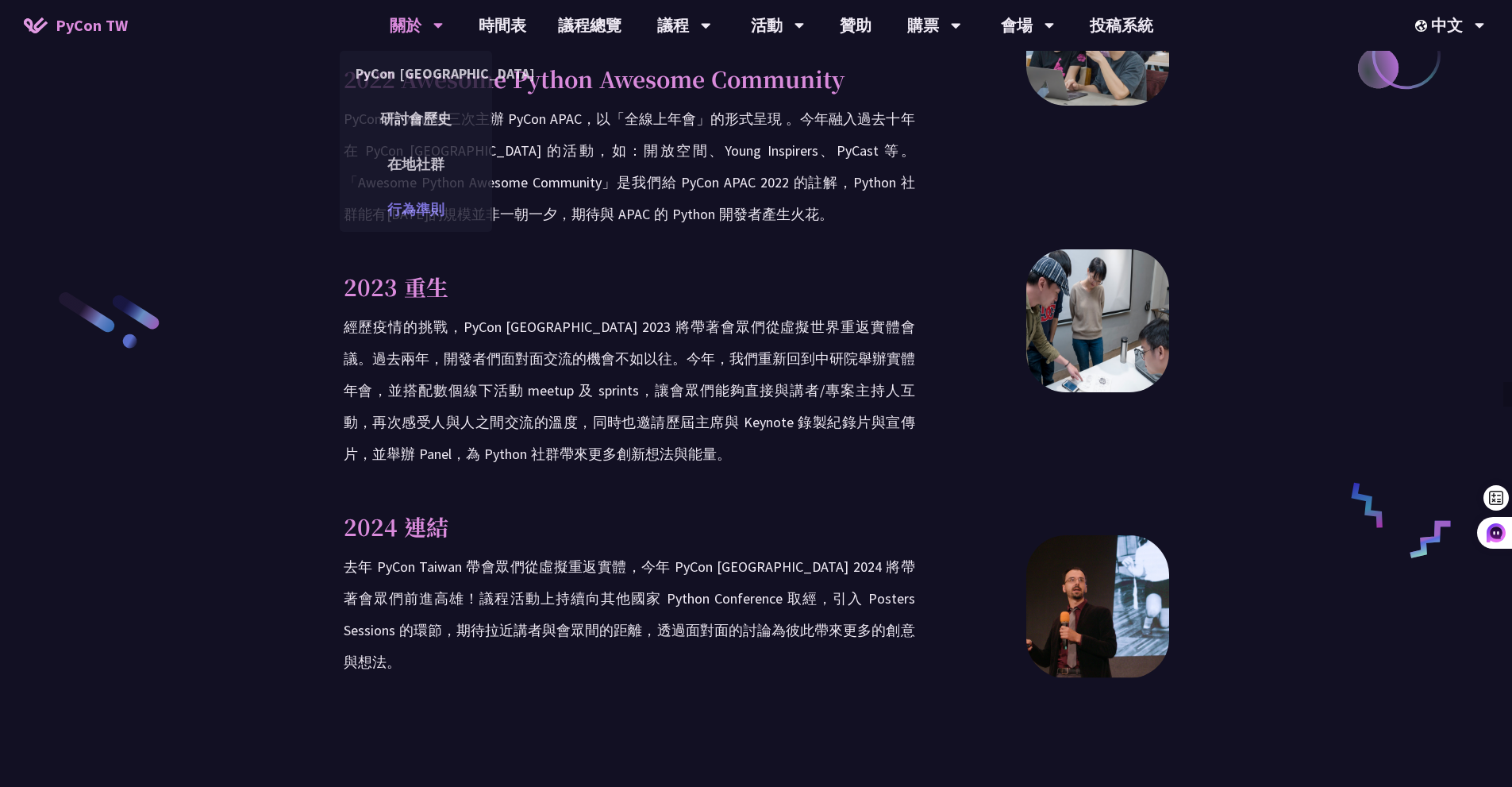
click at [424, 214] on link "行為準則" at bounding box center [416, 209] width 153 height 37
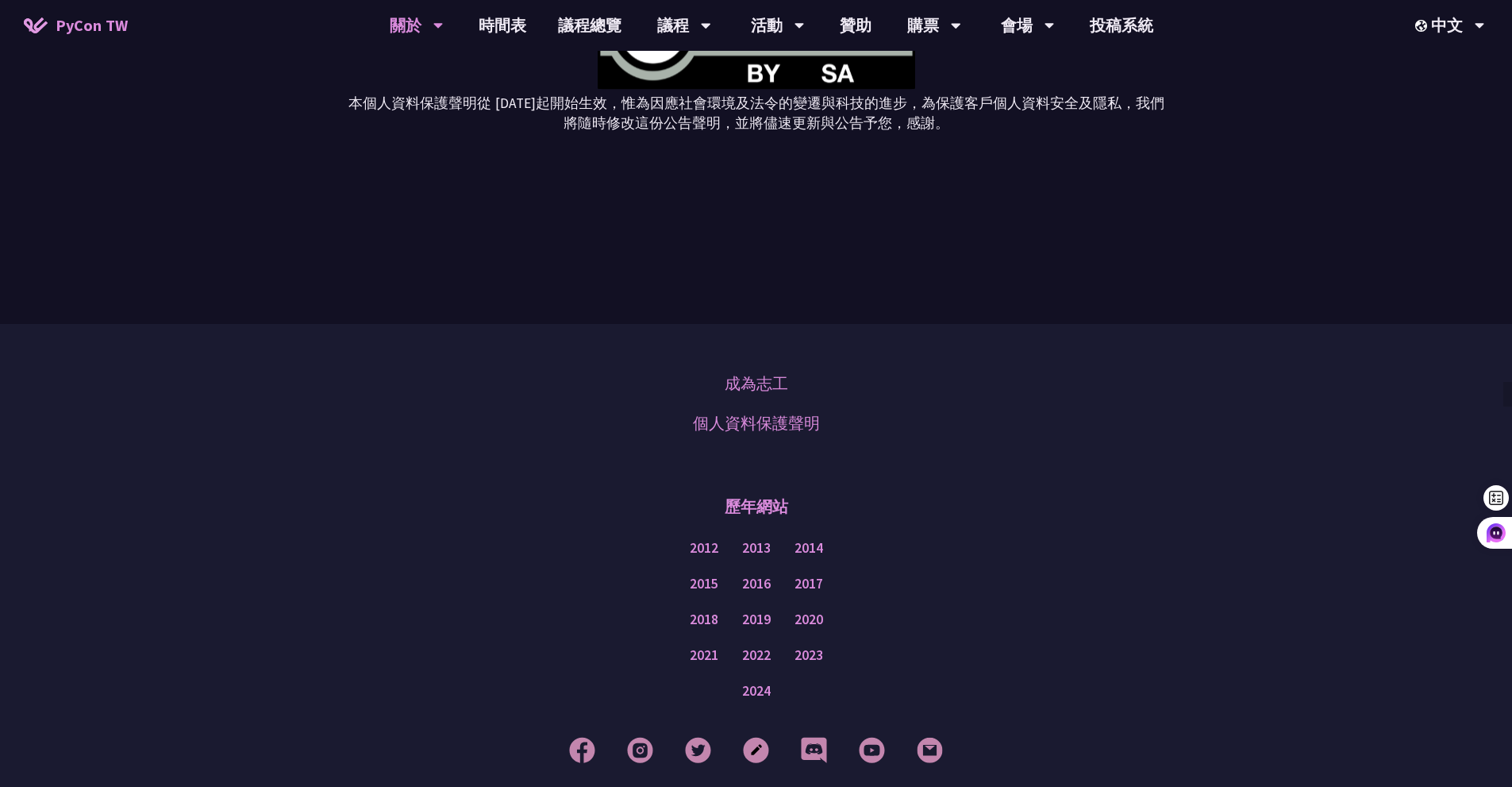
scroll to position [4843, 0]
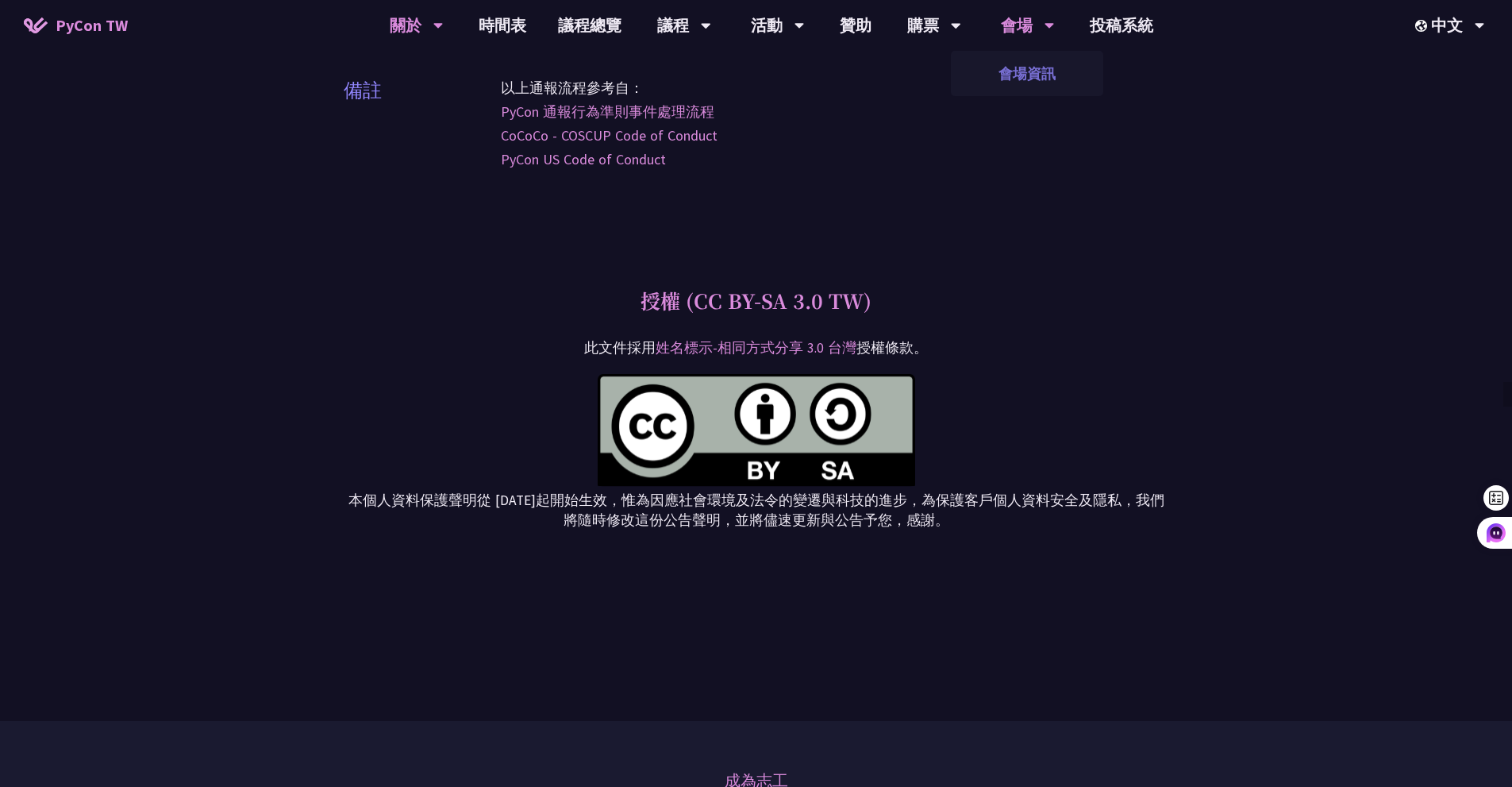
click at [1035, 90] on link "會場資訊" at bounding box center [1027, 73] width 153 height 37
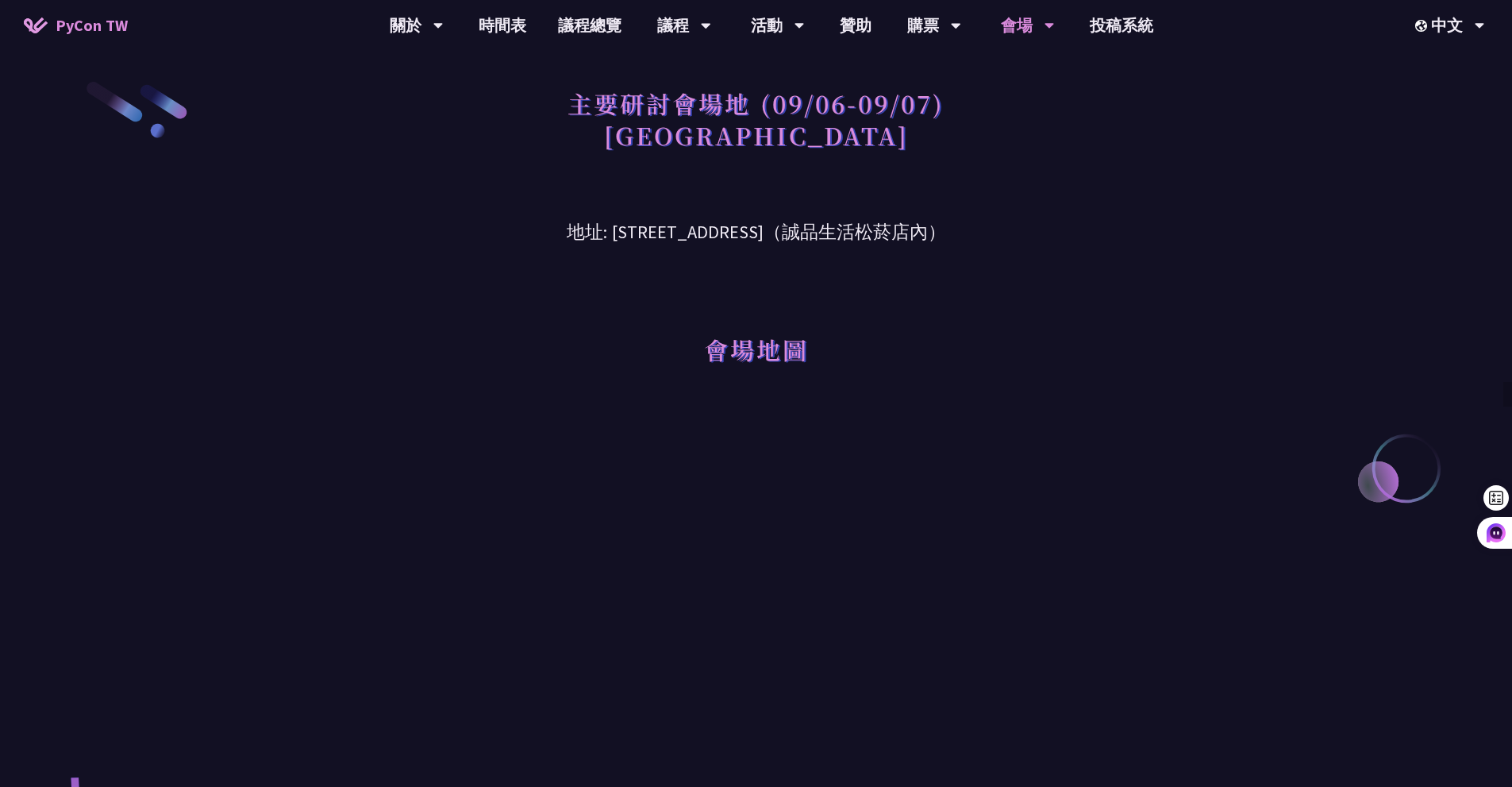
click at [397, 352] on div "會場地圖" at bounding box center [756, 327] width 825 height 163
click at [444, 18] on div "購票" at bounding box center [417, 25] width 54 height 51
click at [924, 76] on link "購票資訊" at bounding box center [934, 73] width 153 height 37
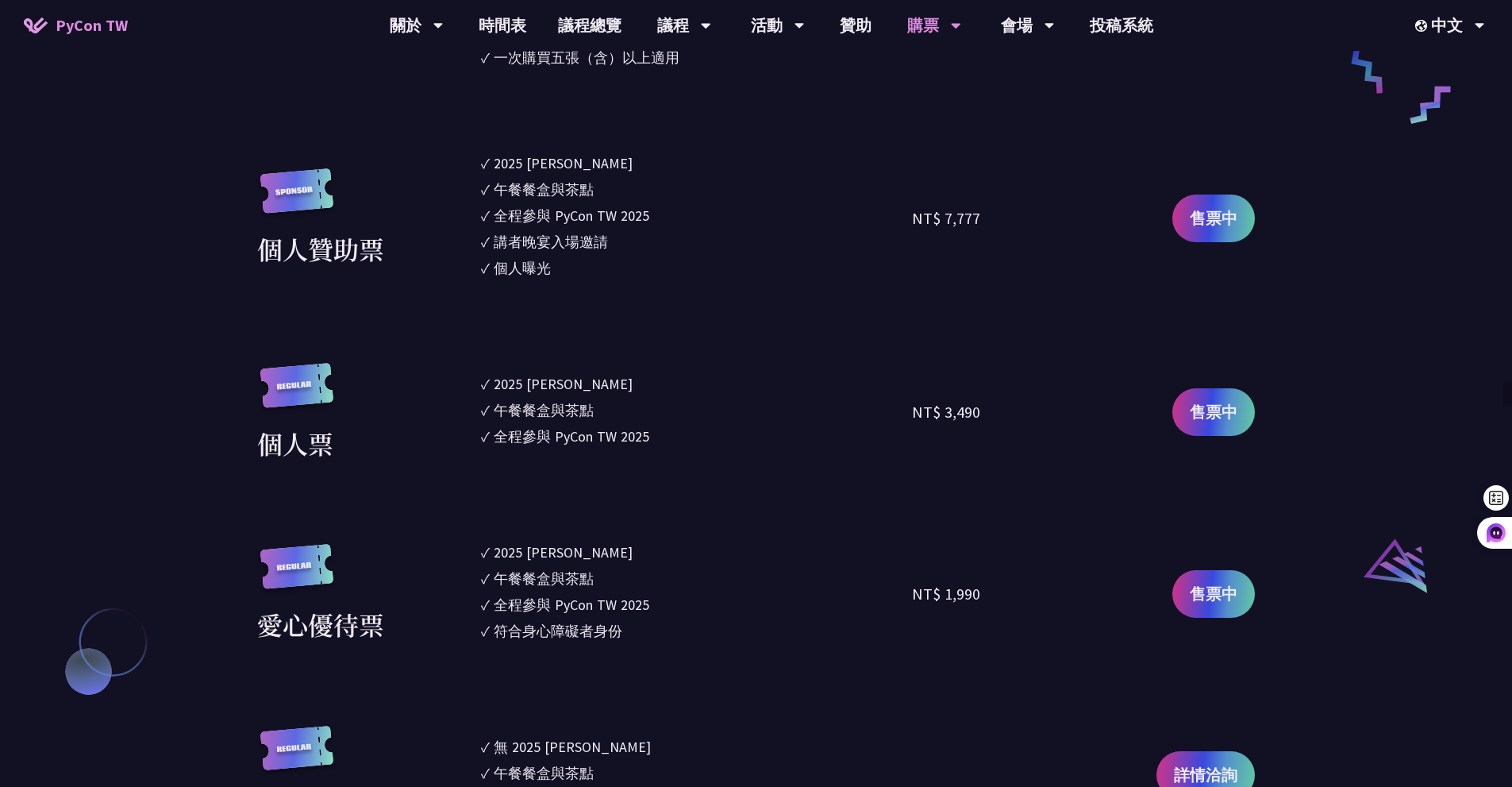
scroll to position [1509, 0]
